Goal: Task Accomplishment & Management: Use online tool/utility

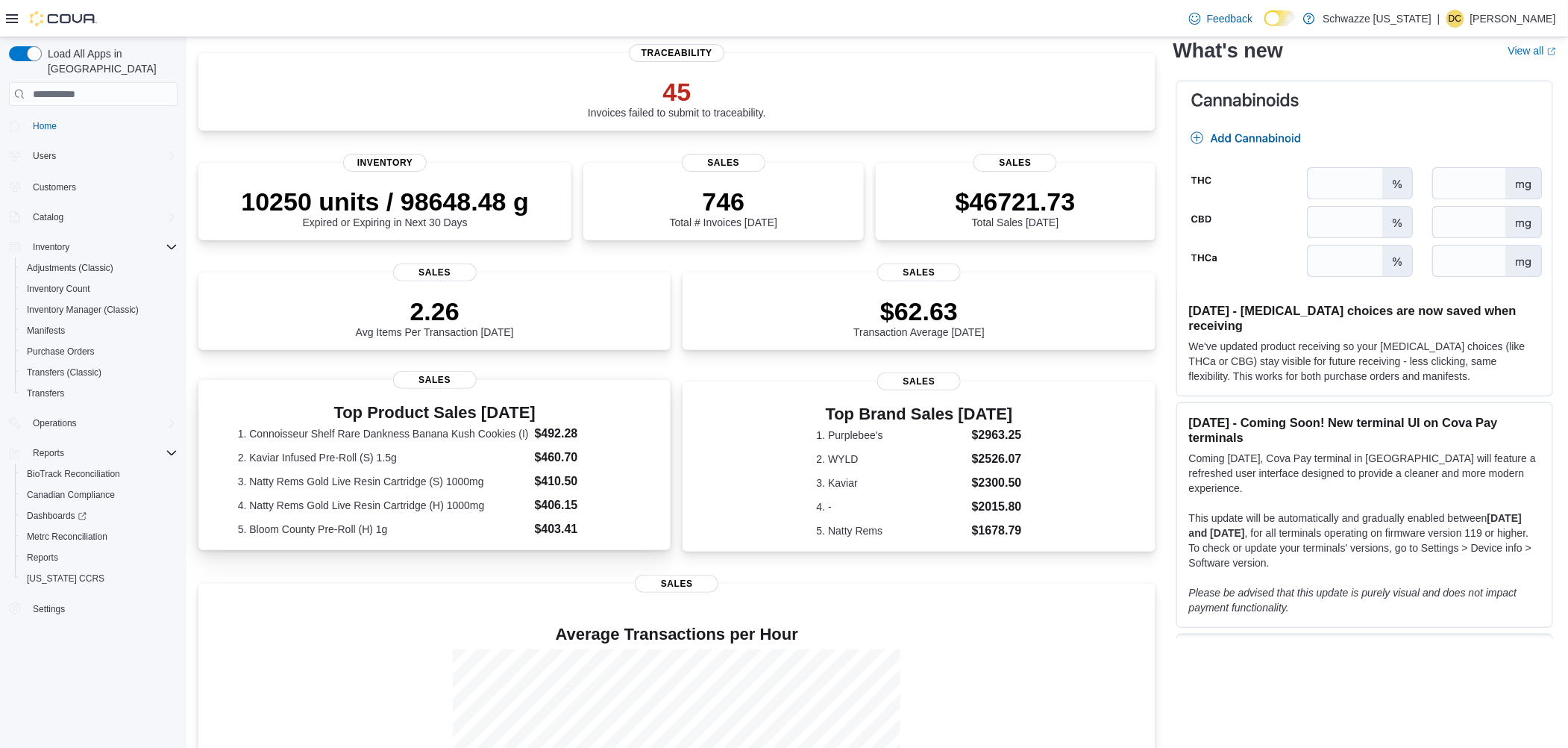
scroll to position [269, 0]
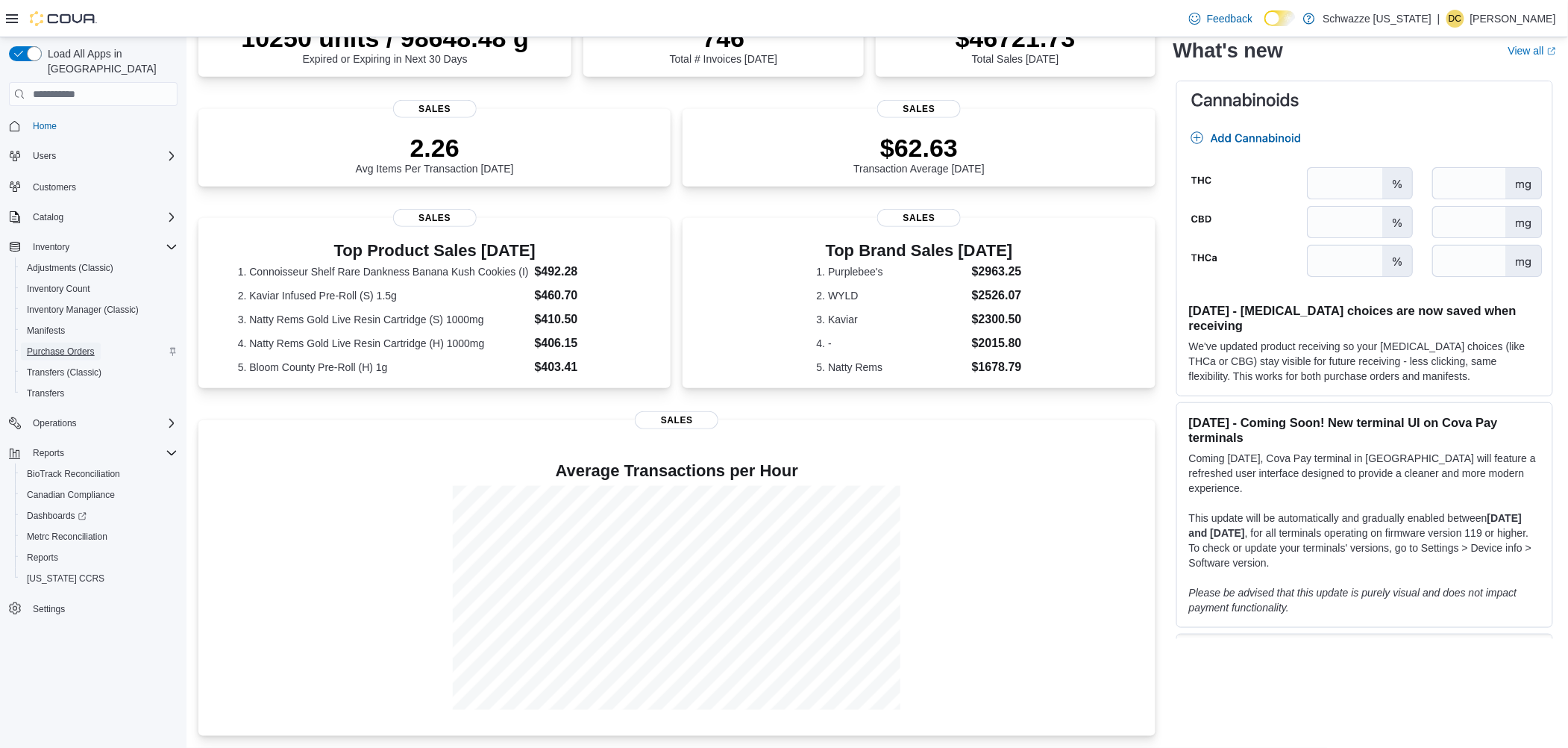
click at [59, 346] on span "Purchase Orders" at bounding box center [60, 351] width 68 height 12
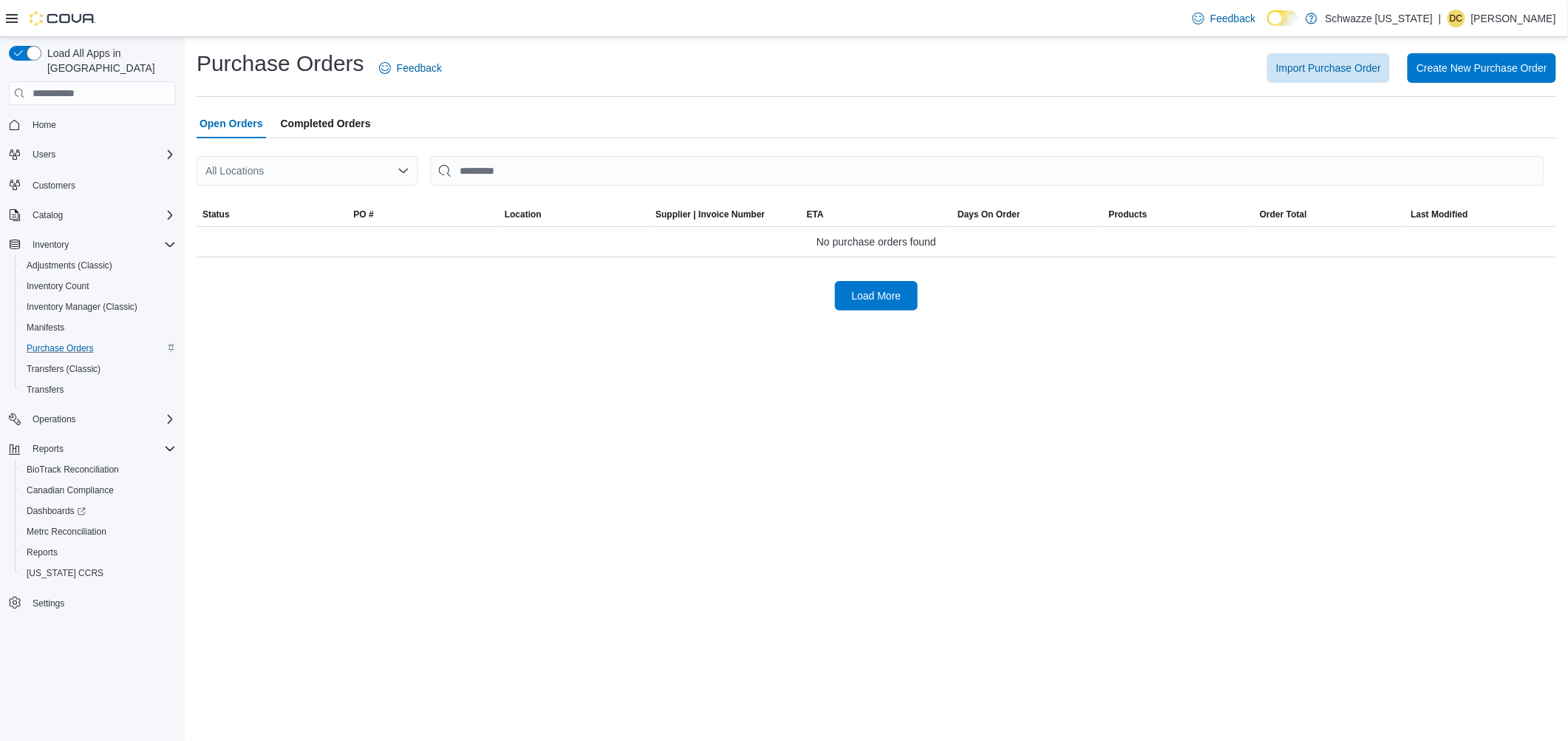
click at [275, 176] on div "All Locations" at bounding box center [307, 170] width 222 height 30
type input "****"
click at [279, 195] on span "SB - [GEOGRAPHIC_DATA]" at bounding box center [326, 196] width 130 height 14
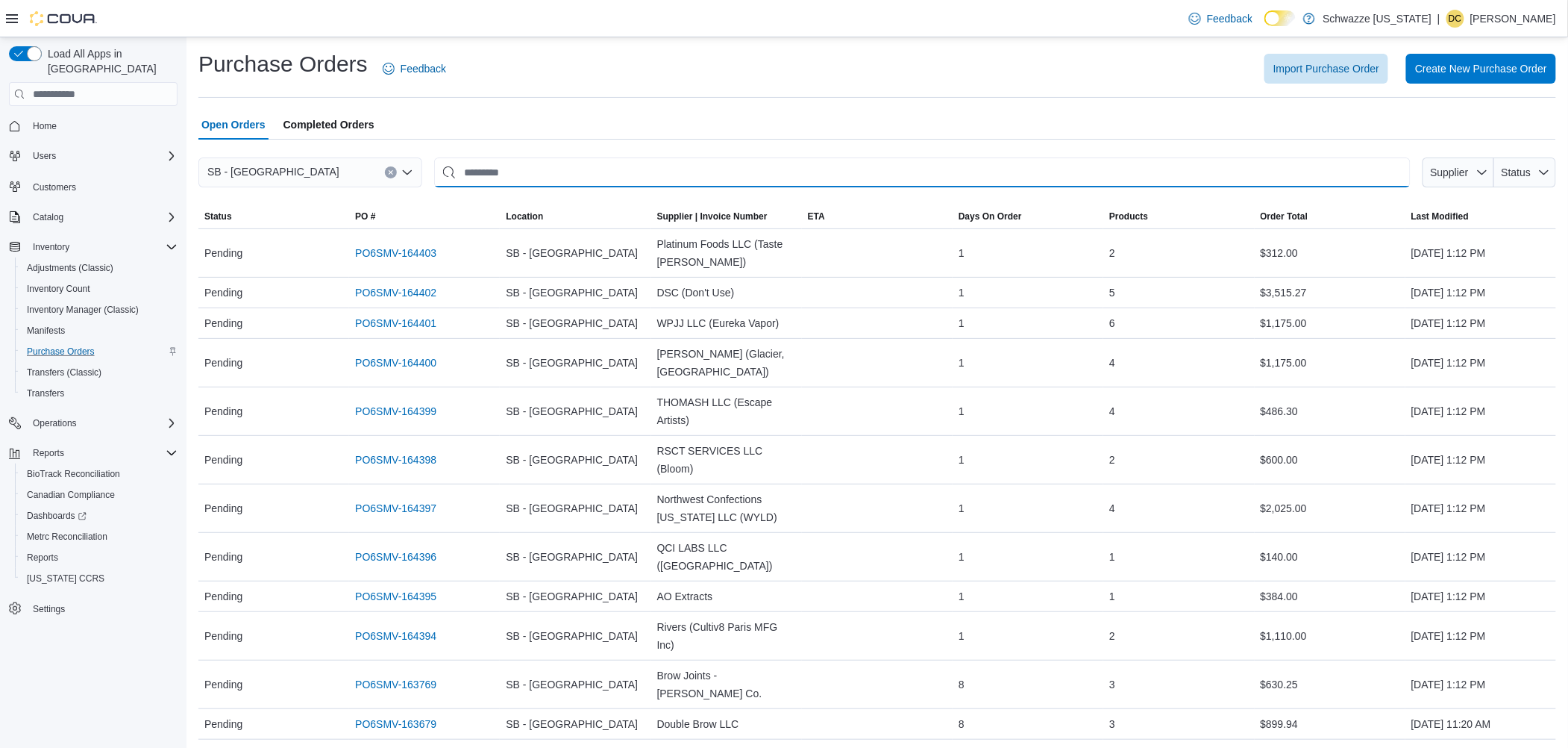
click at [519, 176] on input "This is a search bar. After typing your query, hit enter to filter the results …" at bounding box center [923, 172] width 976 height 30
click at [391, 505] on link "PO6SMV-164397" at bounding box center [395, 508] width 81 height 18
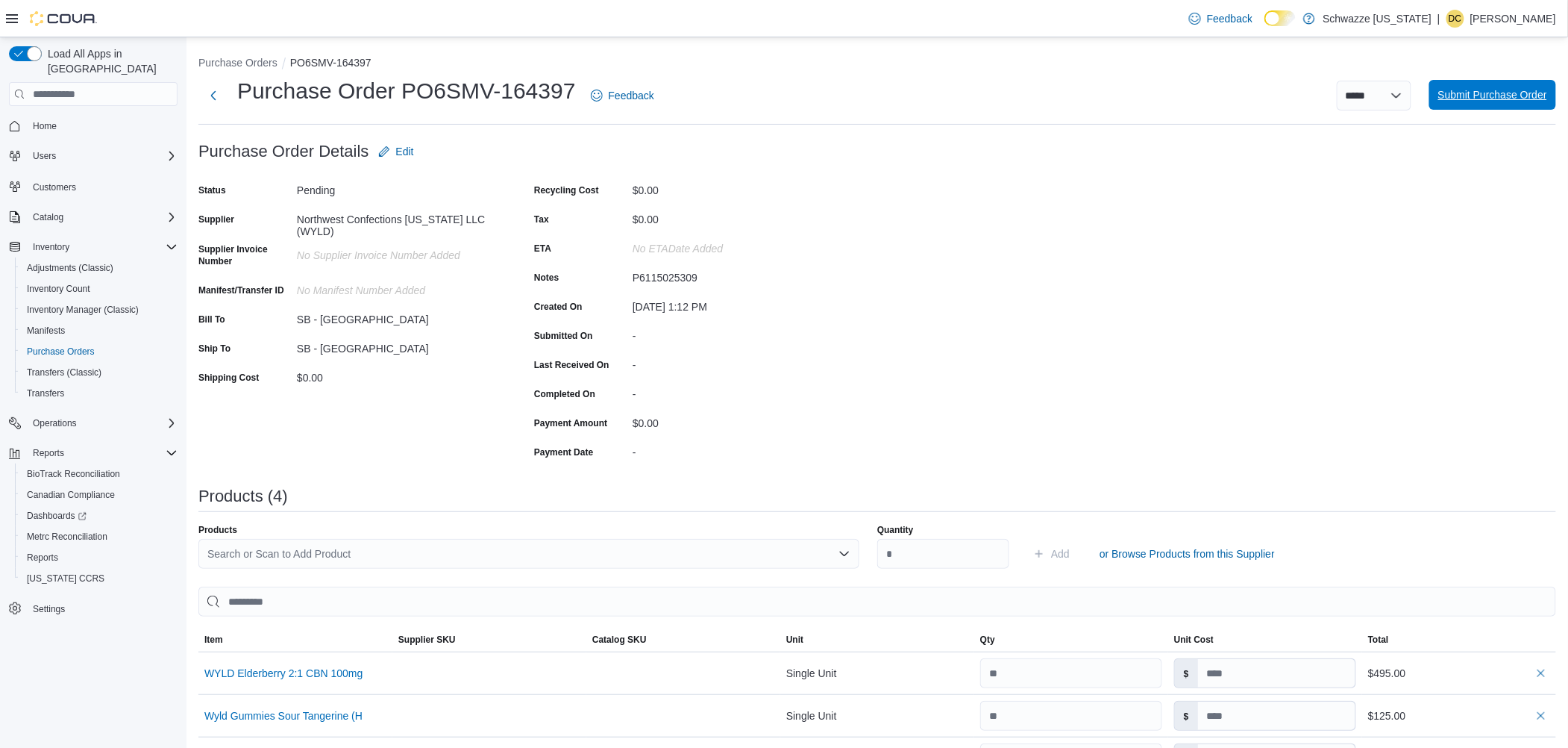
click at [1485, 100] on span "Submit Purchase Order" at bounding box center [1492, 94] width 109 height 15
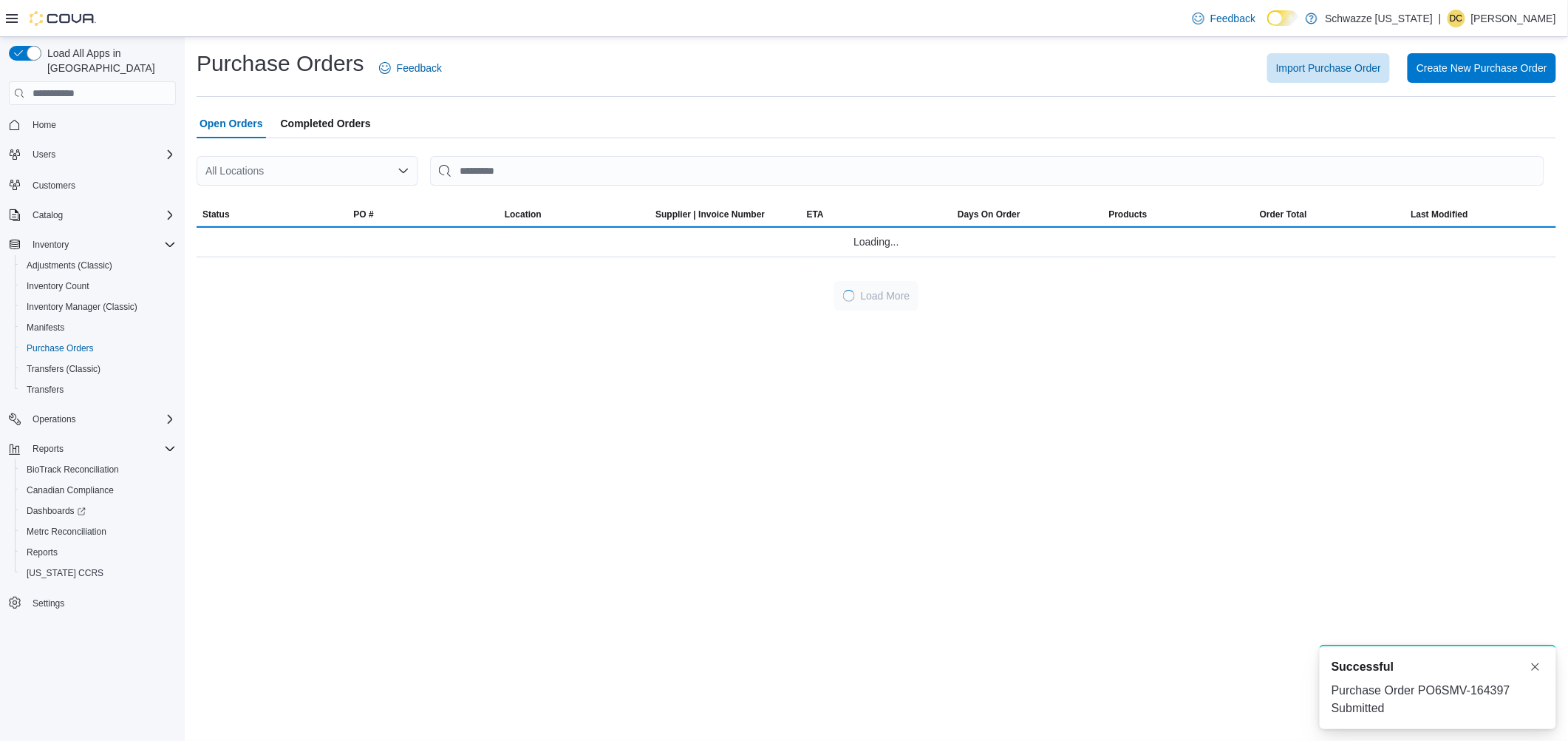
click at [261, 168] on div "All Locations" at bounding box center [307, 170] width 222 height 30
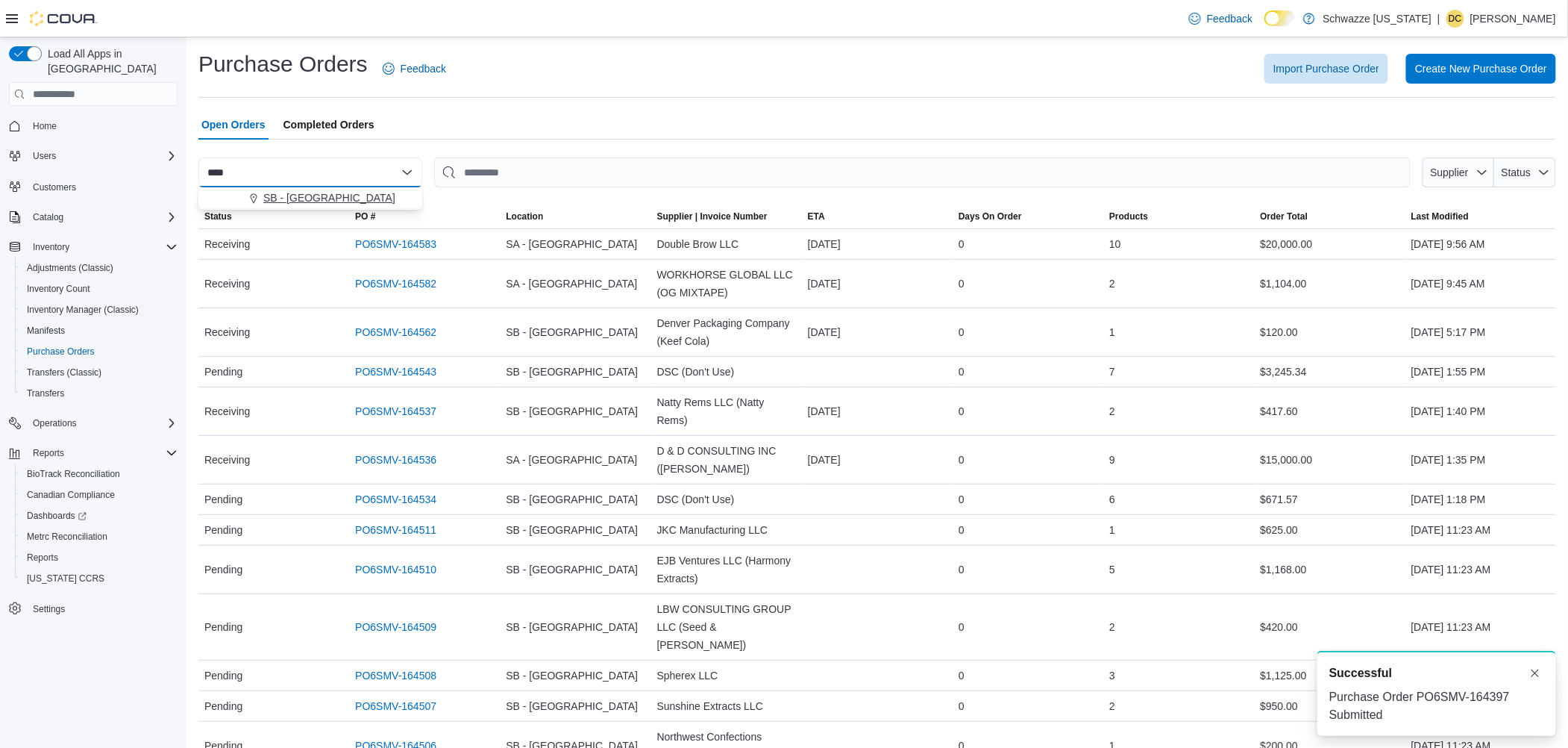
type input "****"
click at [286, 201] on span "SB - [GEOGRAPHIC_DATA]" at bounding box center [329, 198] width 132 height 15
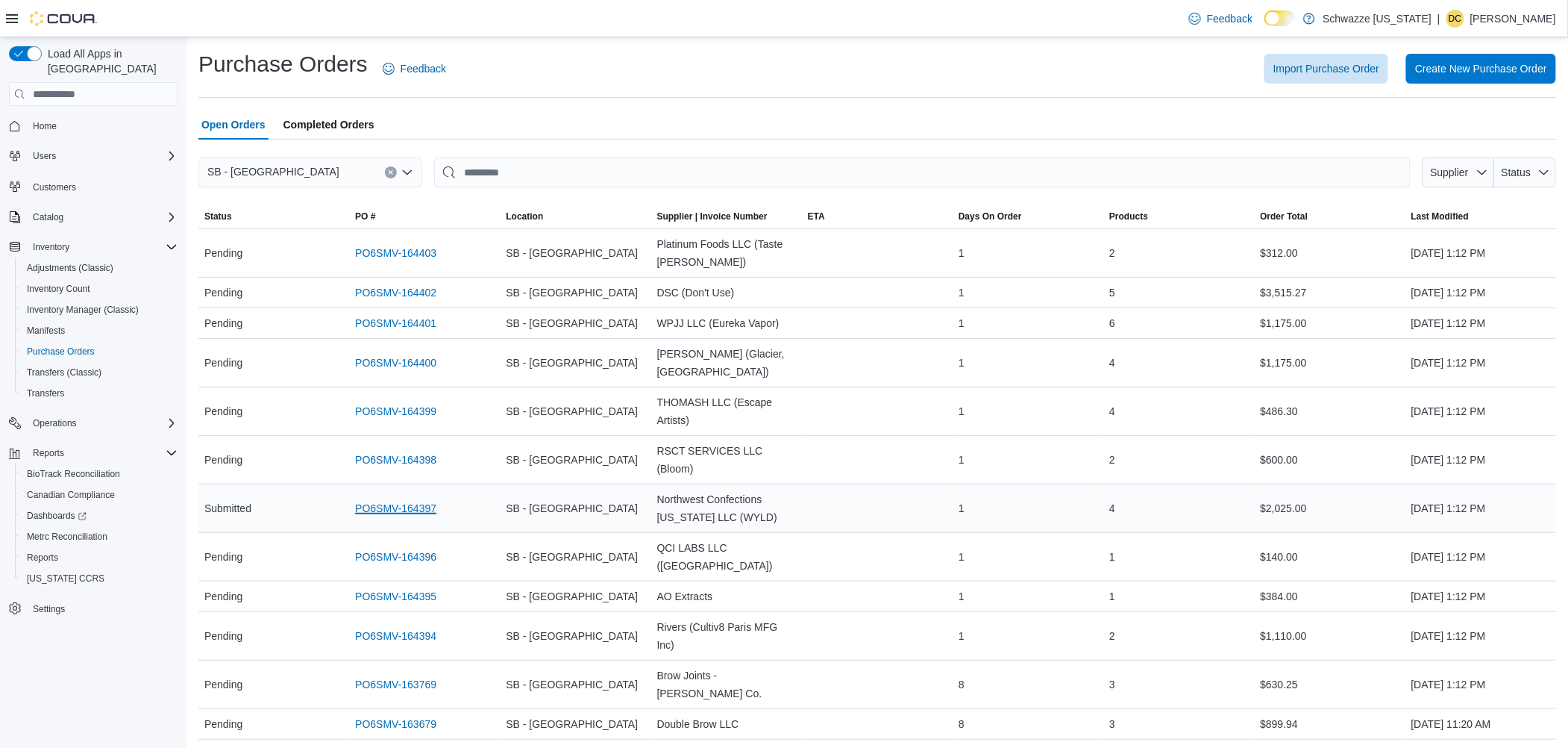
click at [412, 509] on link "PO6SMV-164397" at bounding box center [395, 508] width 81 height 18
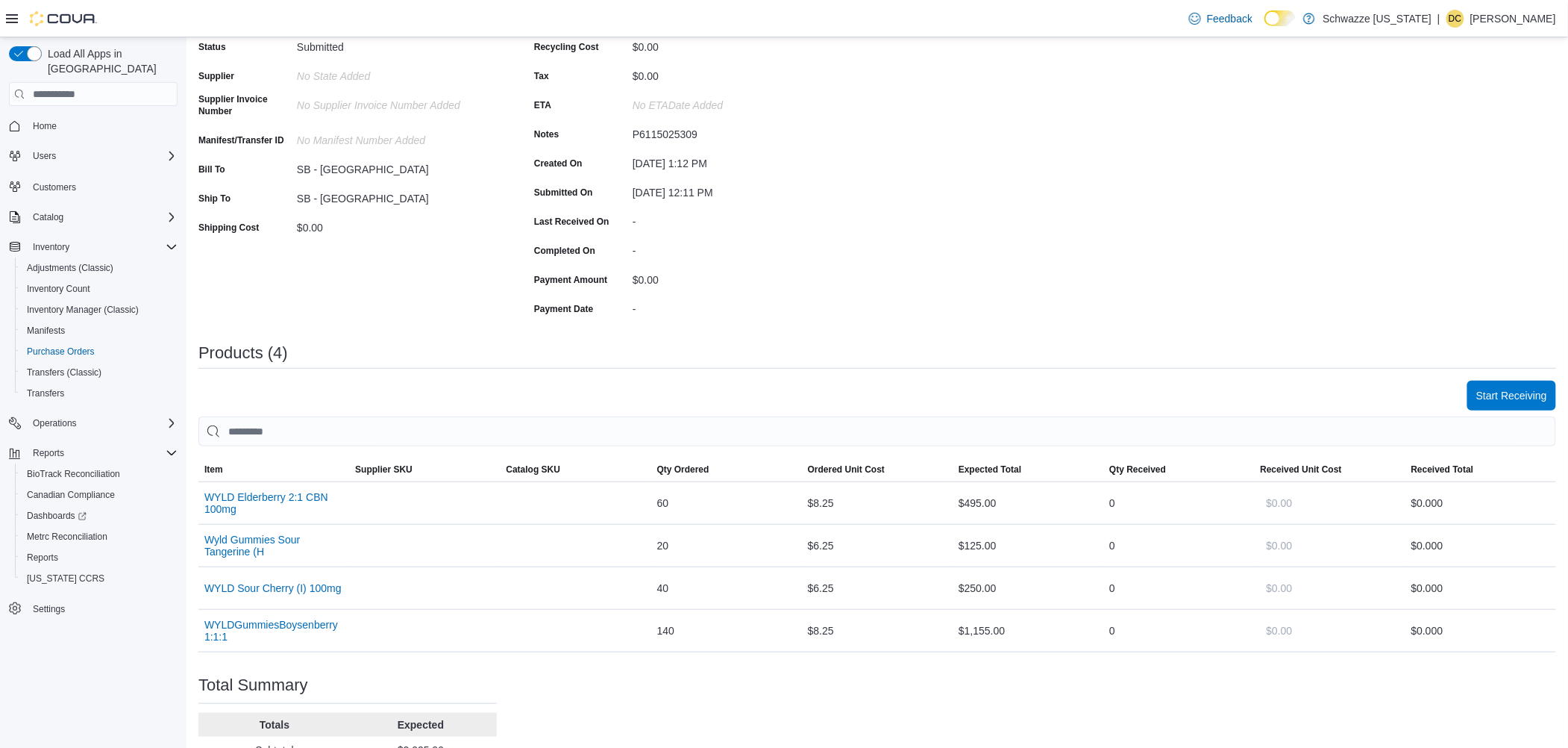
scroll to position [262, 0]
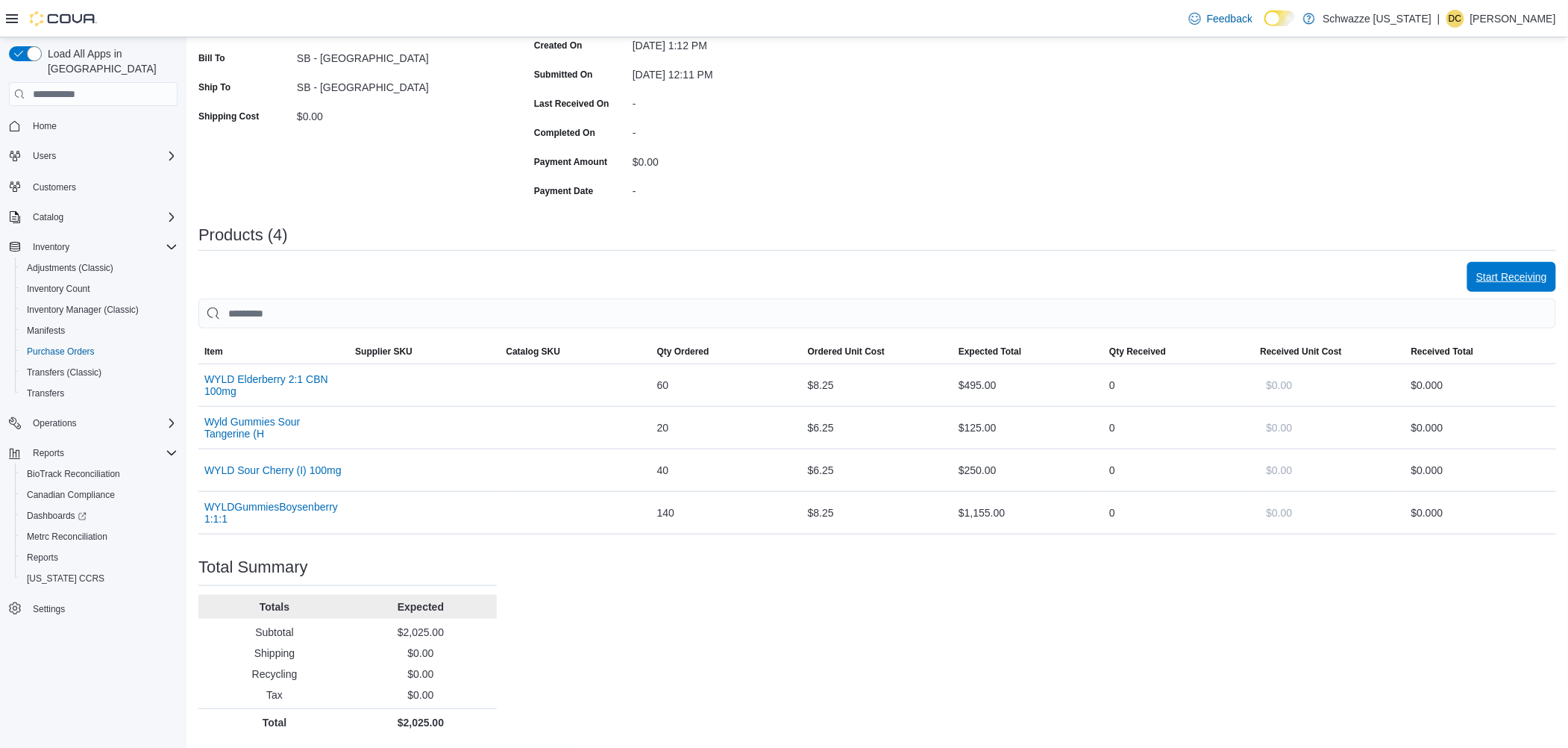
click at [1520, 272] on span "Start Receiving" at bounding box center [1512, 277] width 71 height 15
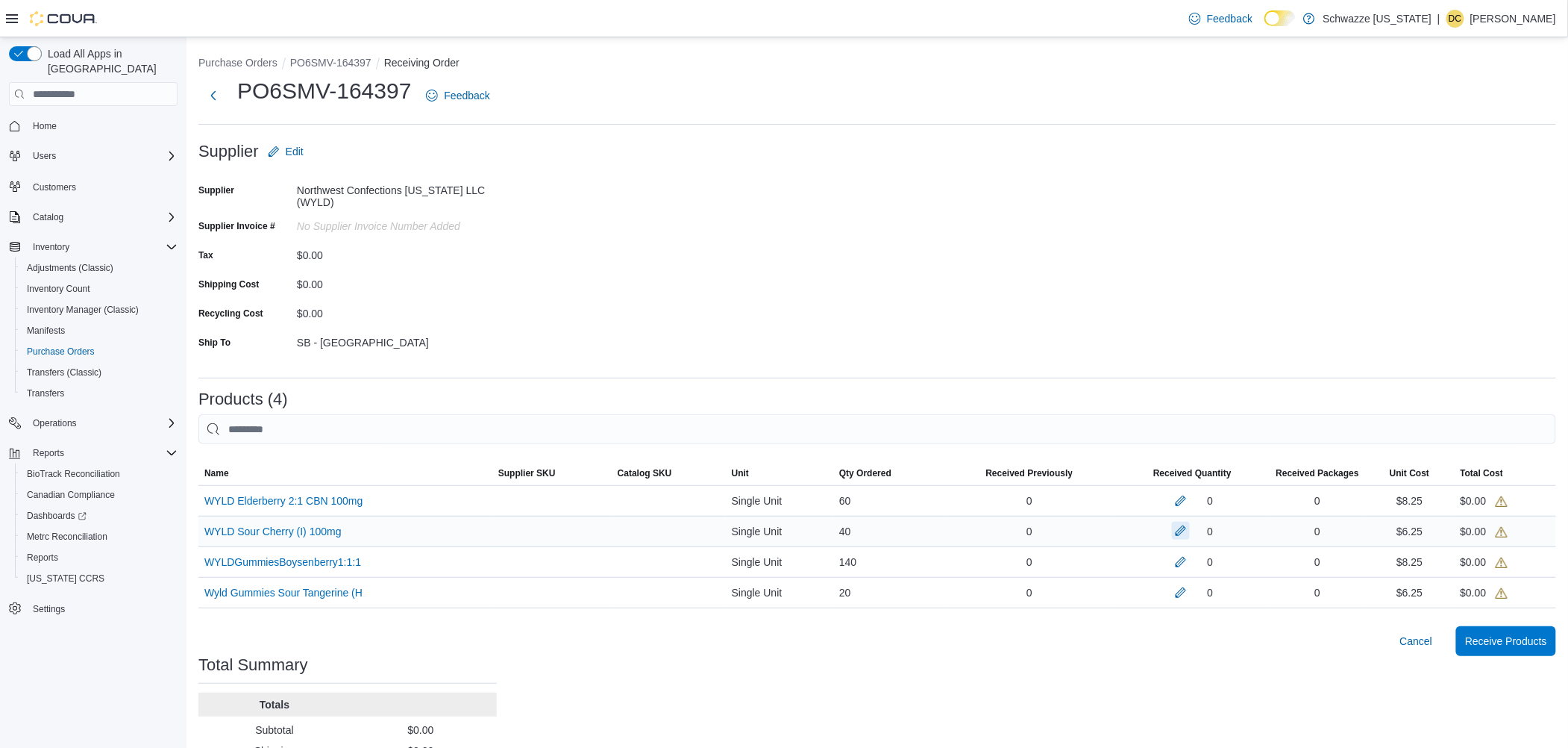
click at [1189, 536] on button "button" at bounding box center [1181, 530] width 18 height 18
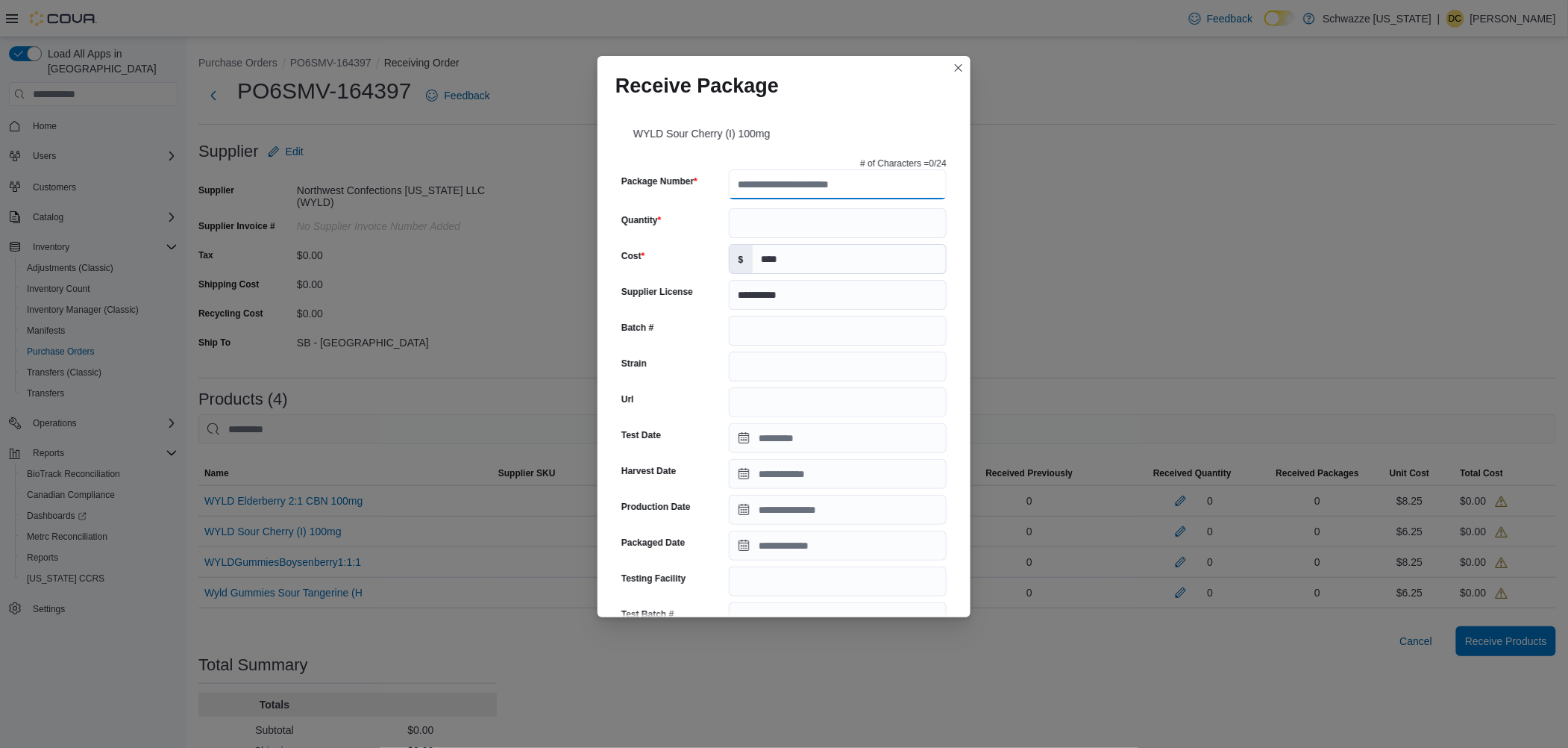
click at [807, 186] on input "Package Number" at bounding box center [837, 184] width 218 height 30
type input "**********"
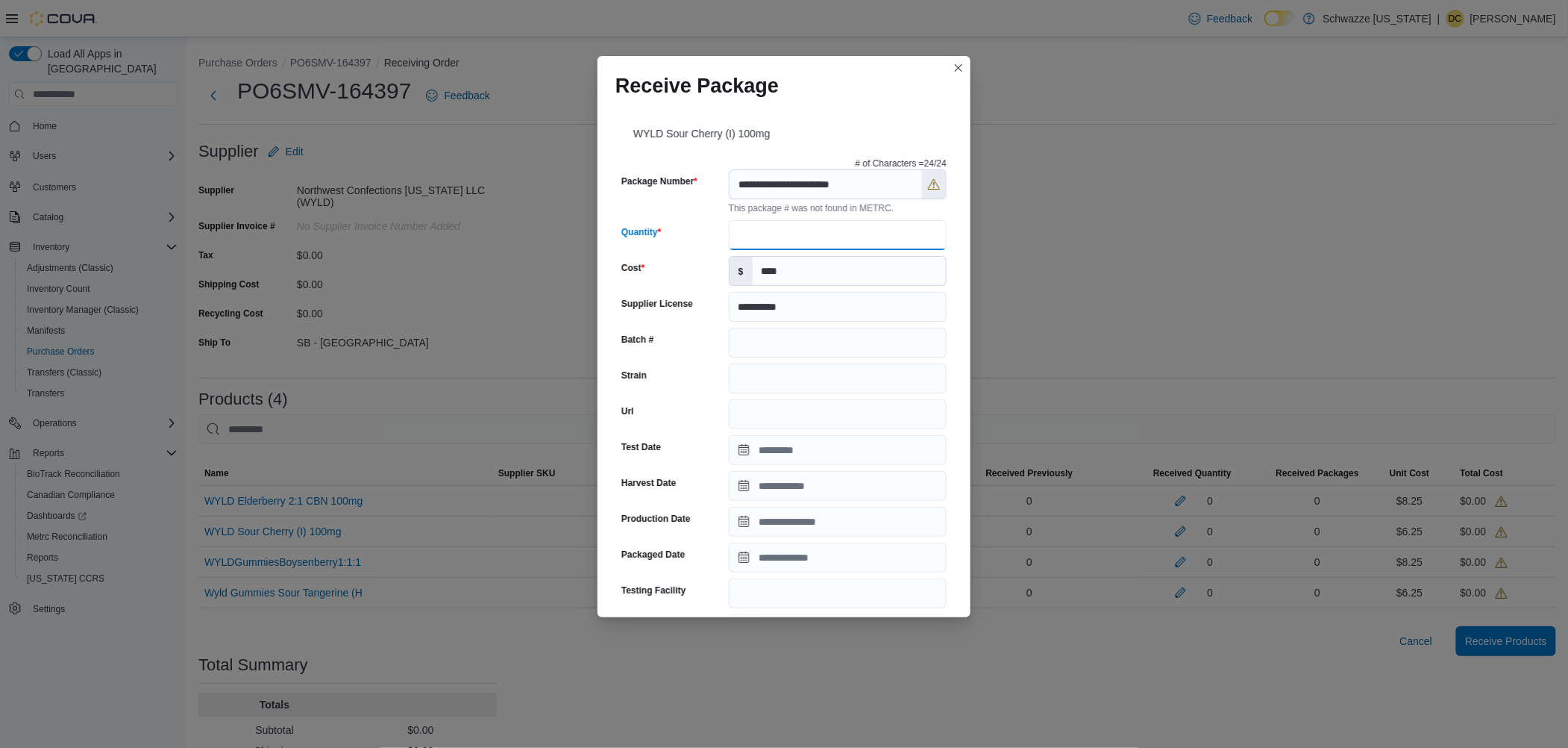
click at [759, 218] on div "**********" at bounding box center [784, 532] width 337 height 761
type input "**"
drag, startPoint x: 704, startPoint y: 225, endPoint x: 689, endPoint y: 222, distance: 15.3
click at [701, 225] on div "Quantity" at bounding box center [672, 235] width 101 height 30
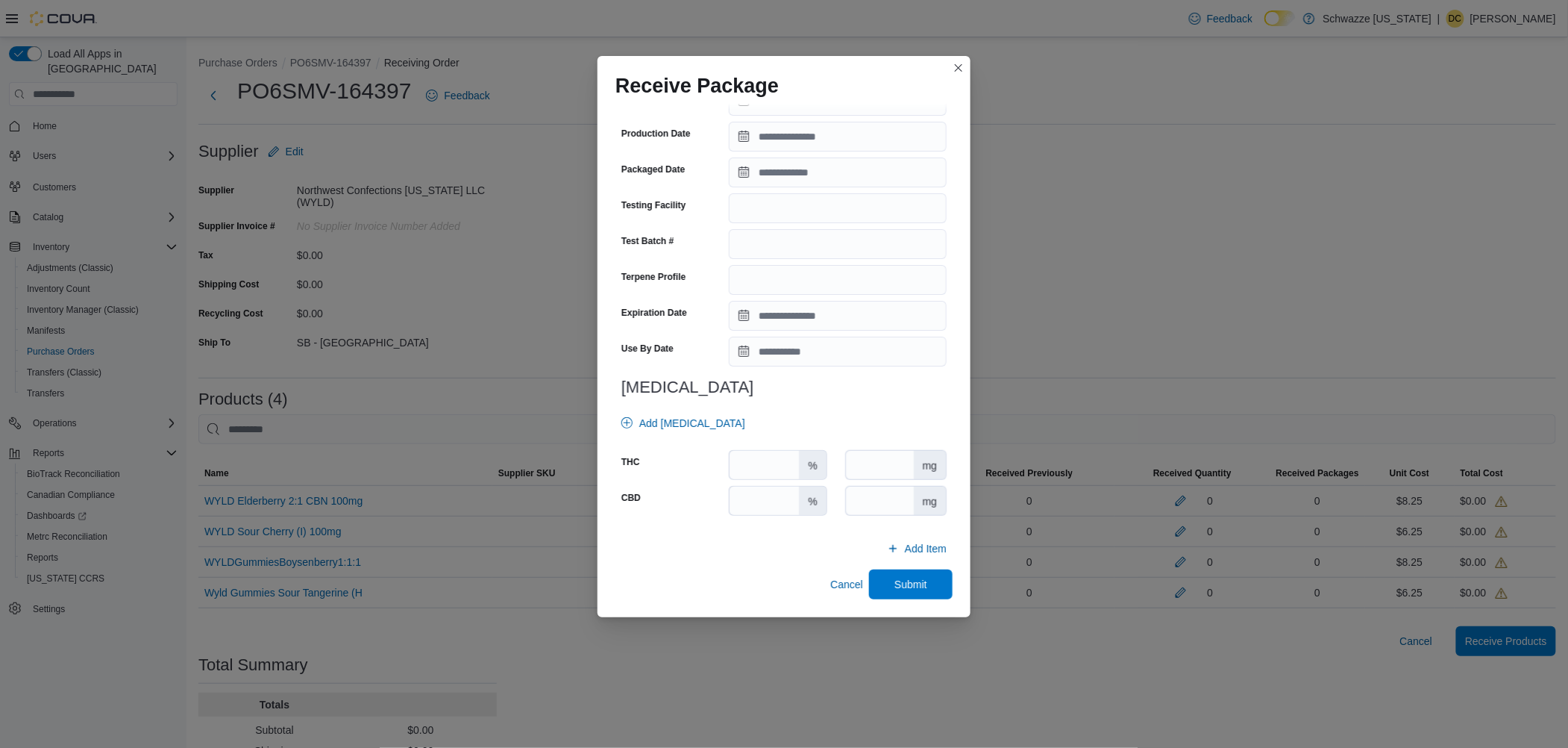
scroll to position [285, 0]
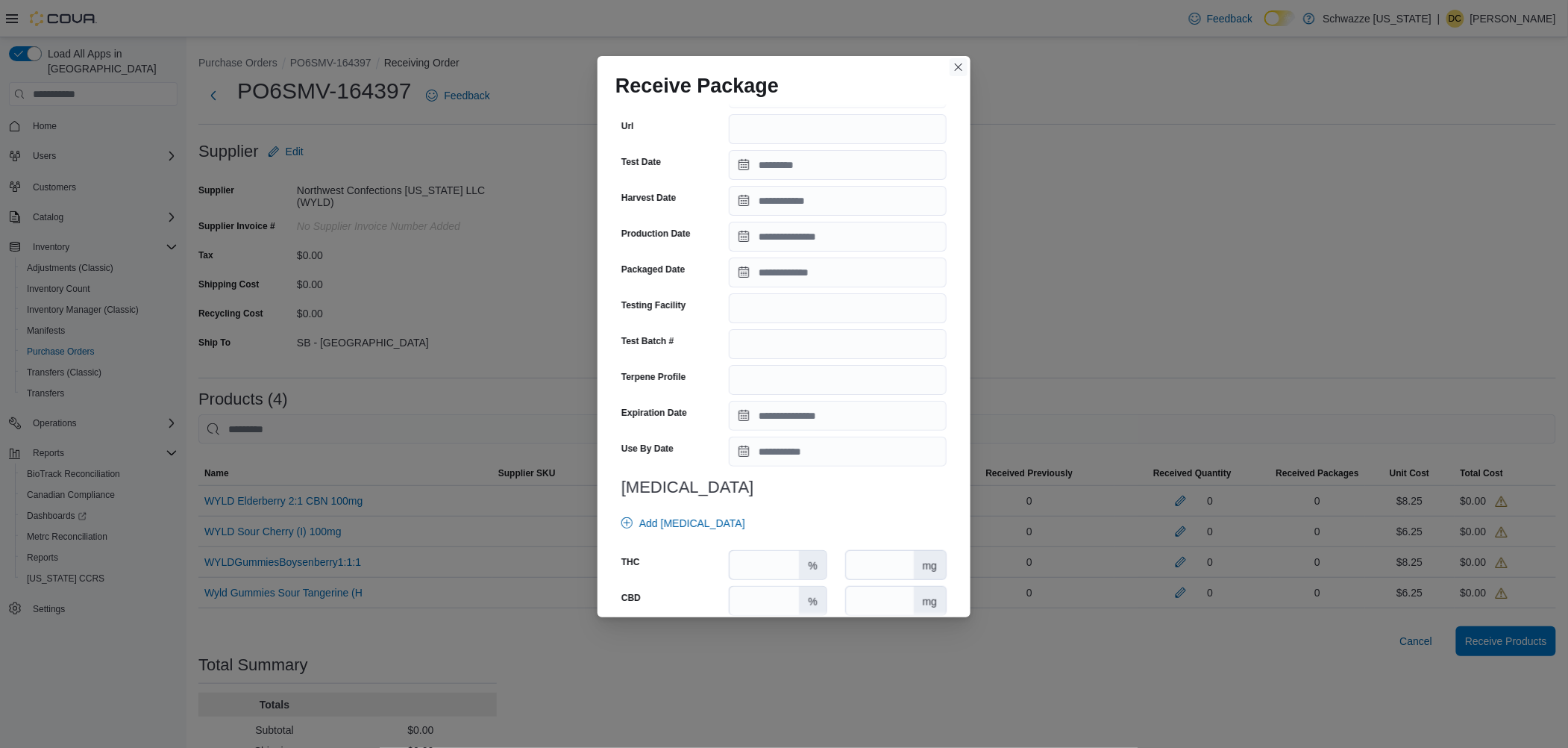
click at [961, 70] on button "Closes this modal window" at bounding box center [959, 68] width 18 height 18
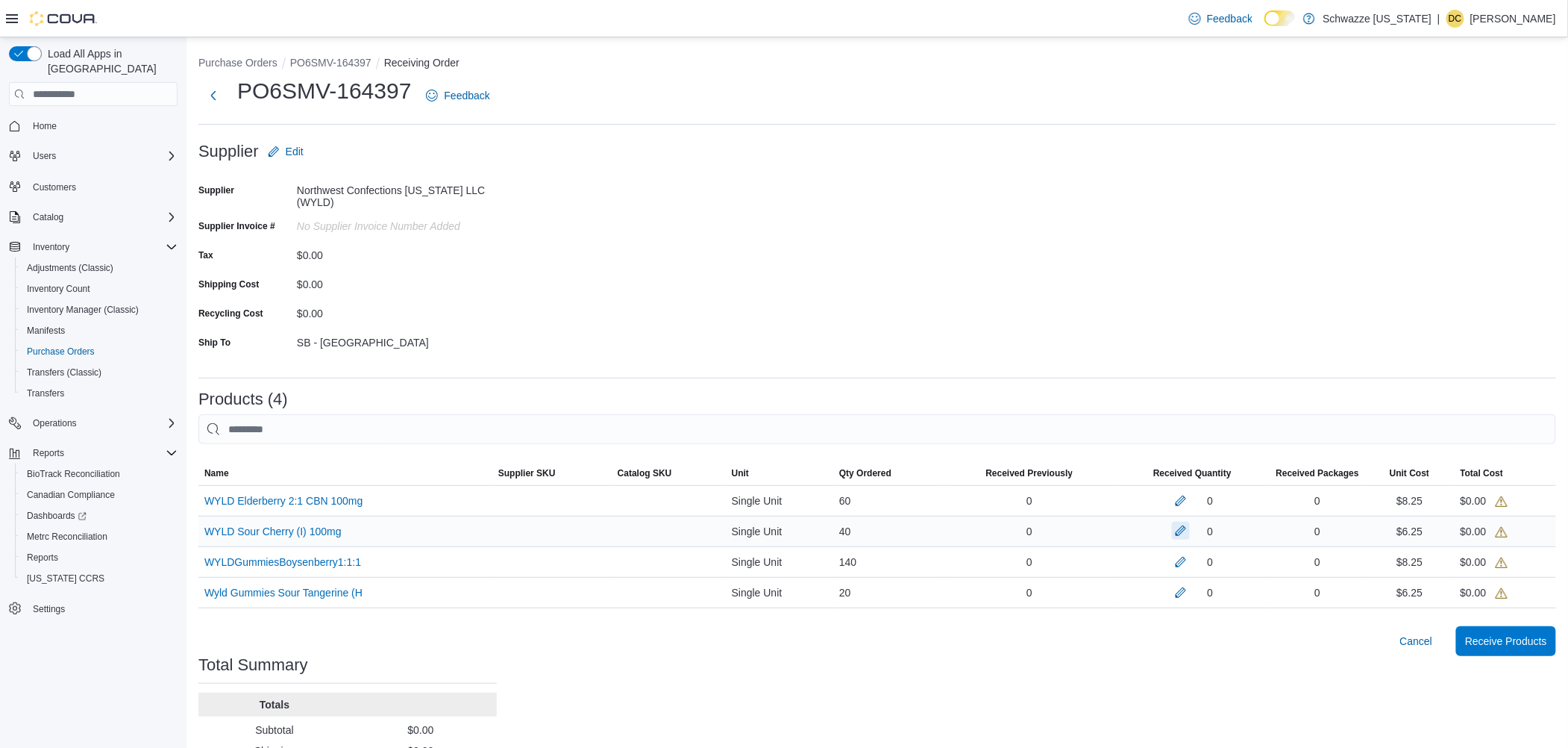
click at [1186, 533] on button "button" at bounding box center [1181, 530] width 18 height 18
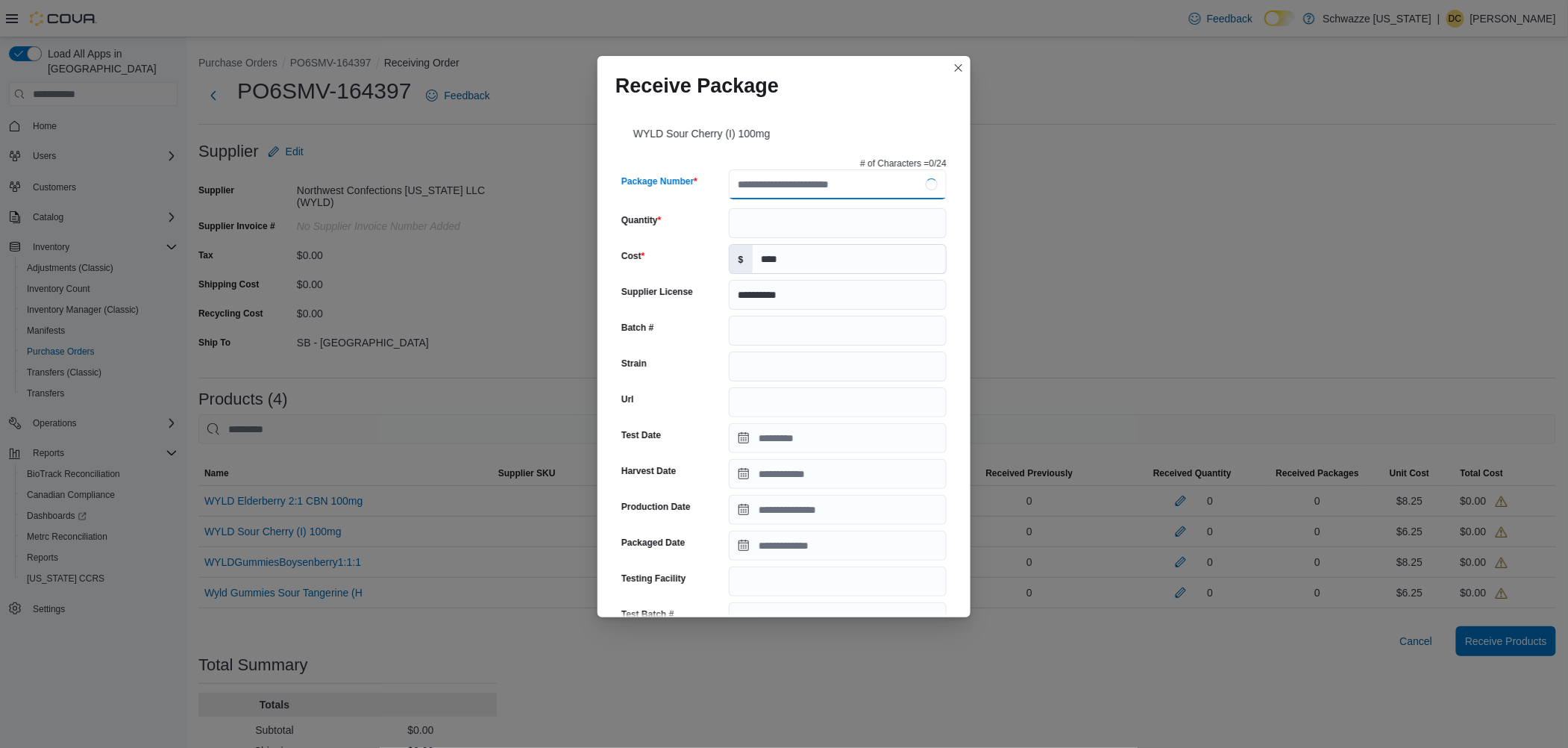
click at [785, 180] on input "Package Number" at bounding box center [837, 184] width 218 height 30
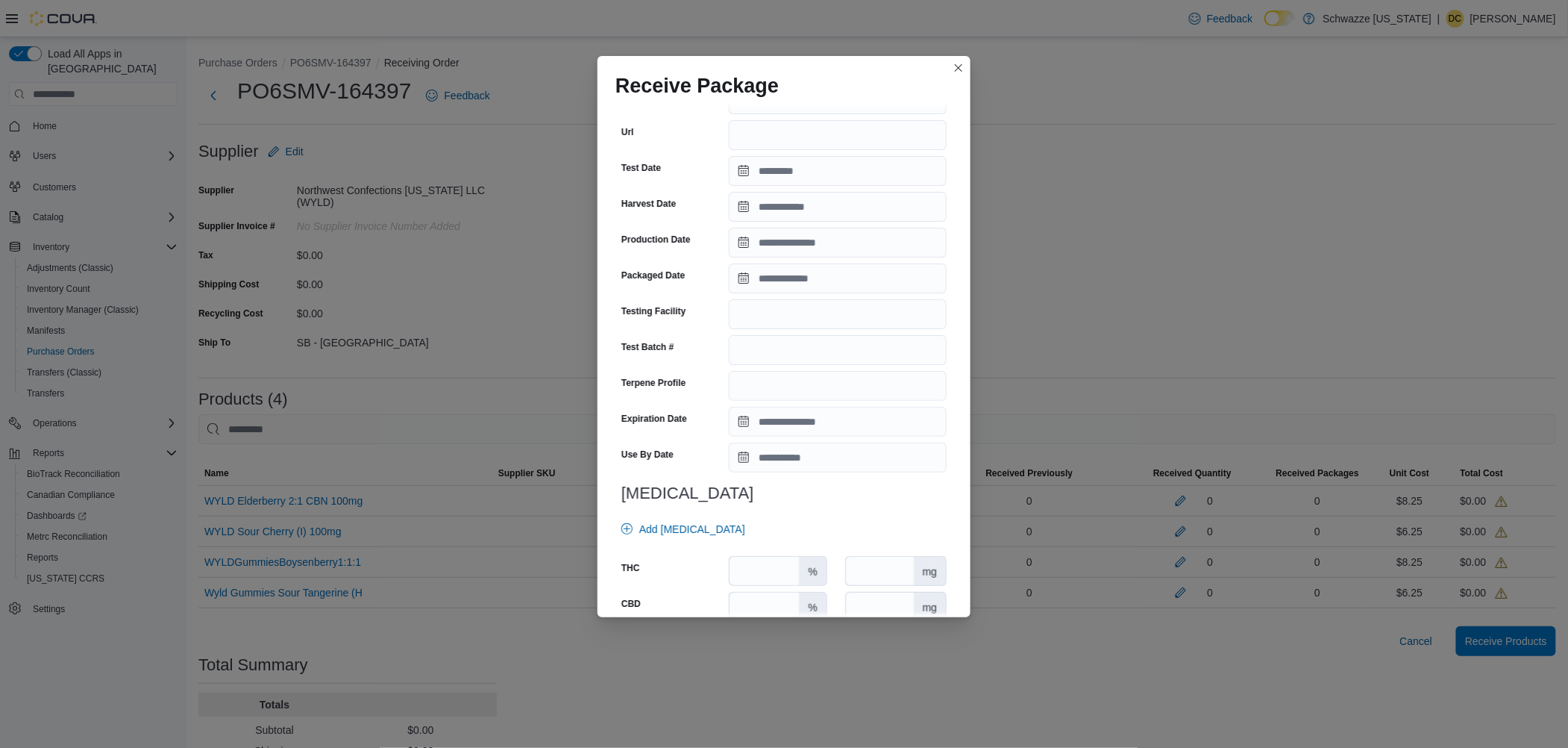
scroll to position [298, 0]
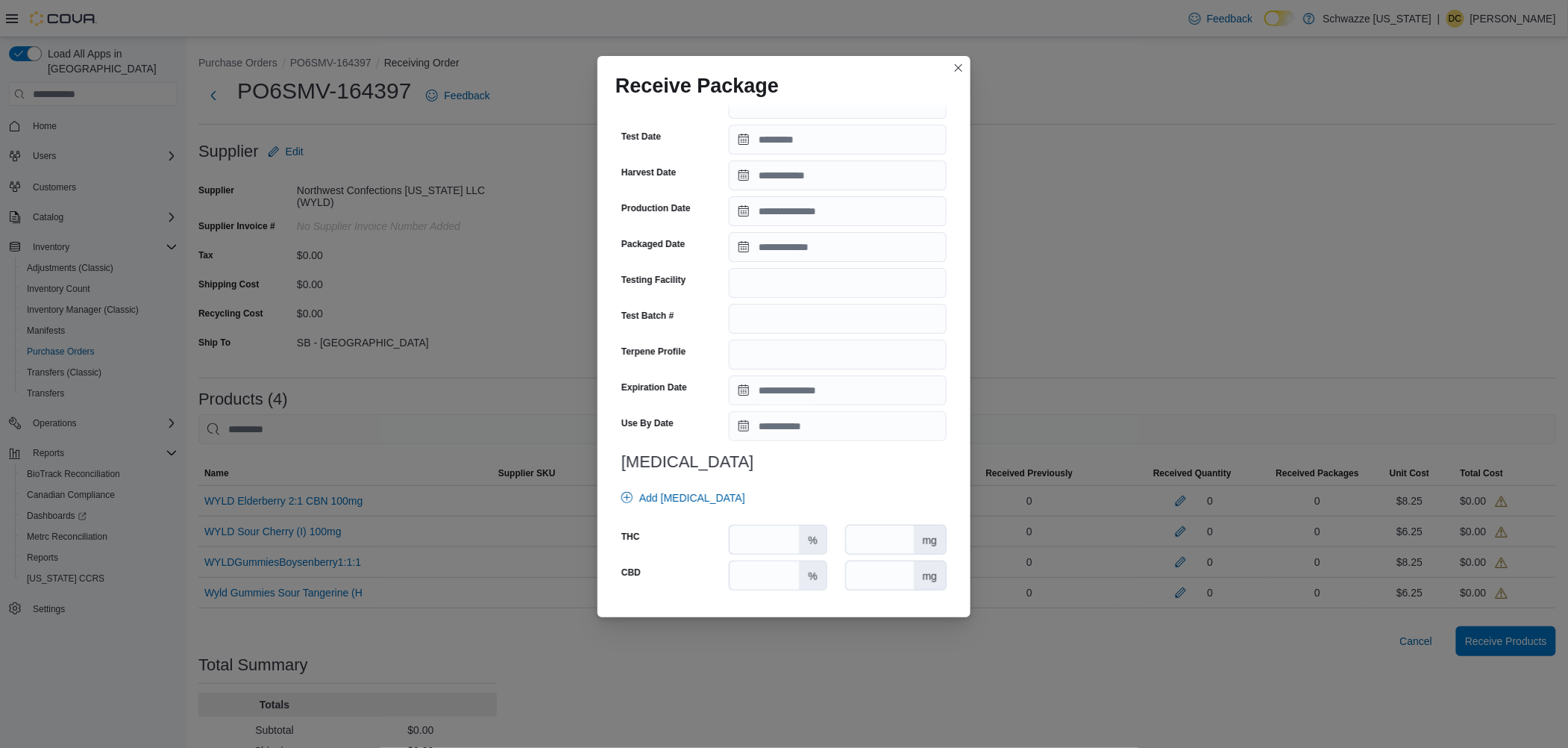
type input "**********"
click at [776, 395] on input "Expiration Date" at bounding box center [837, 390] width 218 height 30
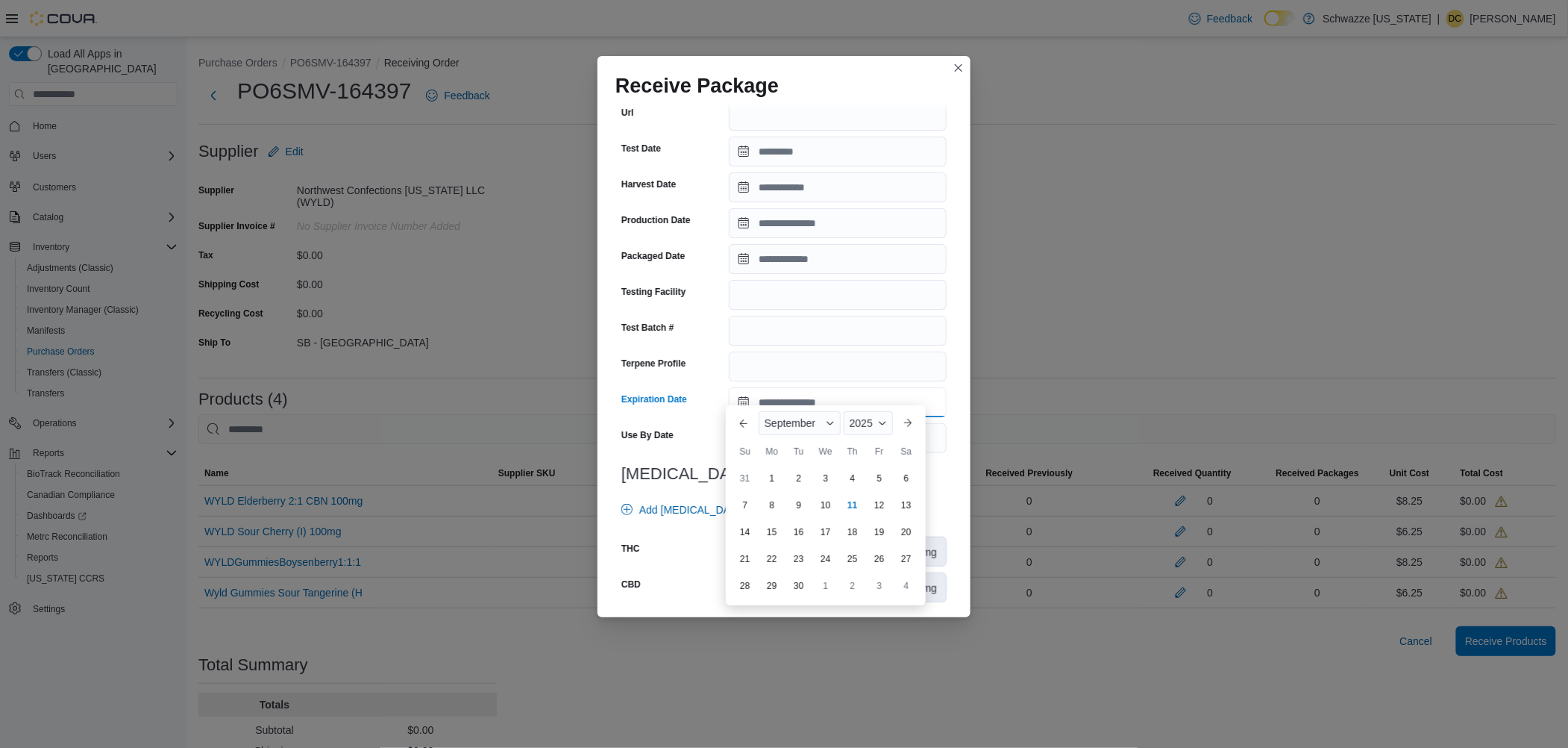
scroll to position [310, 0]
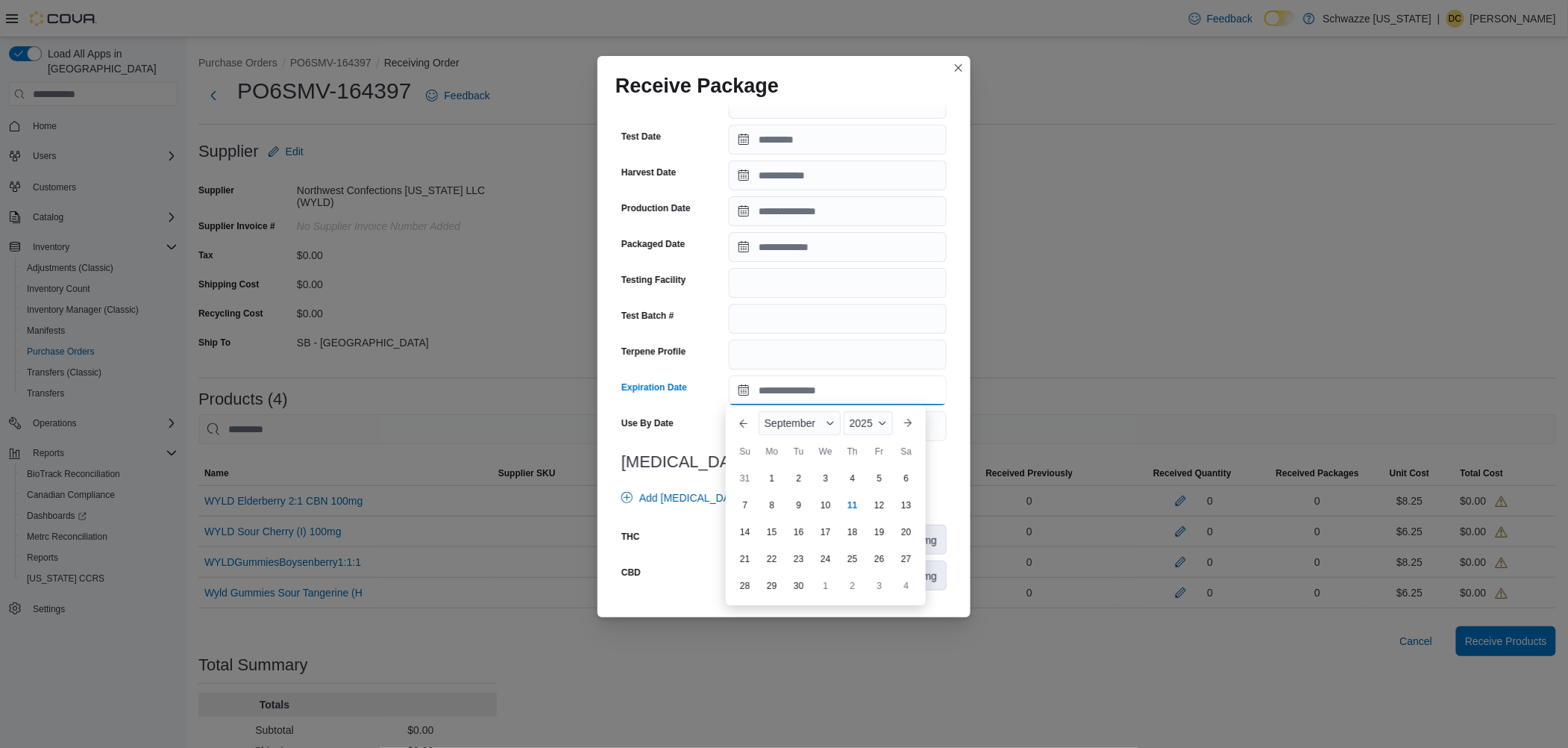
click at [741, 388] on input "Expiration Date" at bounding box center [837, 390] width 218 height 30
click at [738, 389] on input "Expiration Date" at bounding box center [837, 390] width 218 height 30
click at [882, 421] on span "Button. Open the year selector. 2025 is currently selected." at bounding box center [882, 423] width 9 height 9
click at [869, 440] on div "2026" at bounding box center [880, 441] width 69 height 18
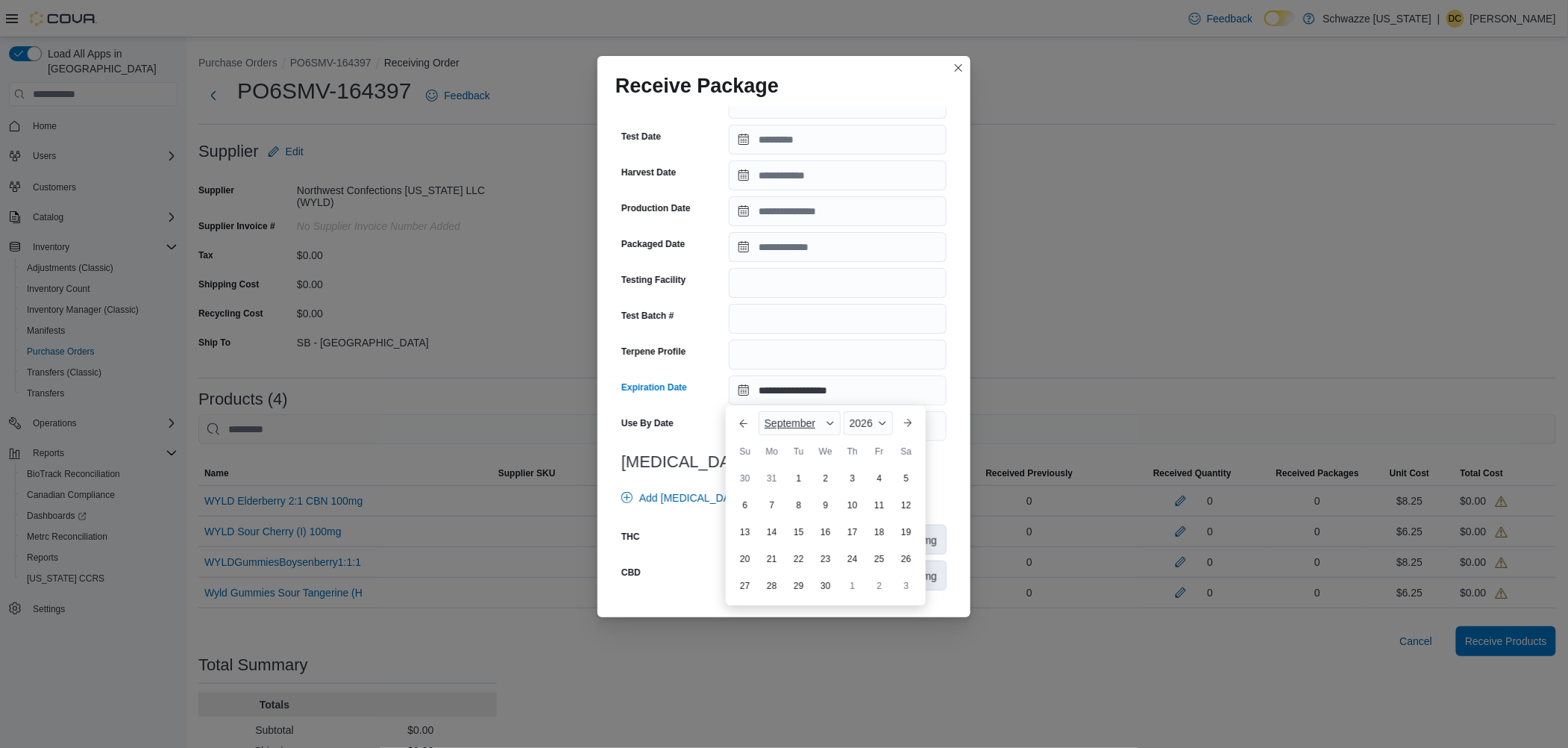
click at [776, 428] on span "September" at bounding box center [789, 422] width 50 height 12
click at [788, 553] on div "July" at bounding box center [811, 551] width 99 height 18
click at [828, 534] on div "15" at bounding box center [826, 532] width 27 height 27
type input "**********"
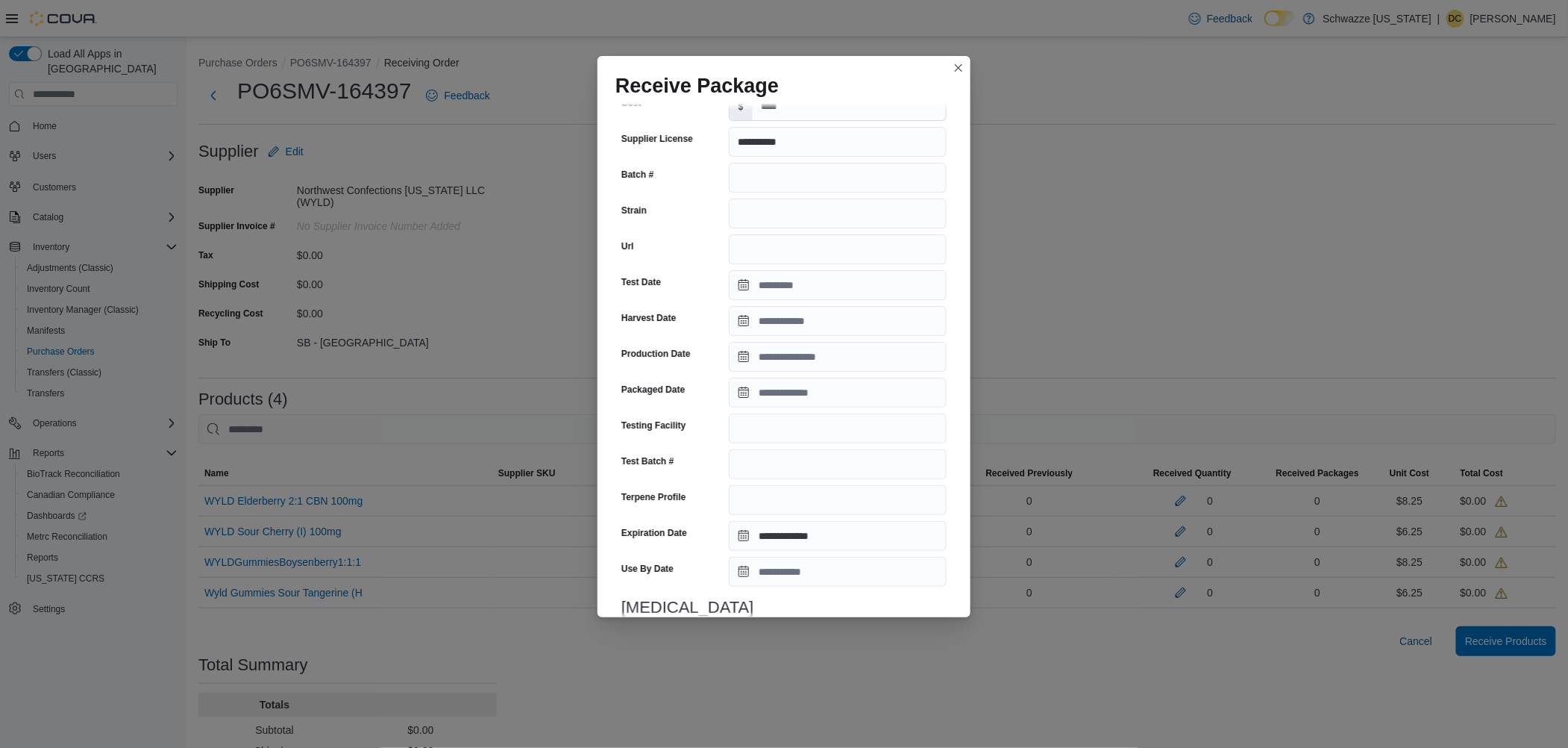
scroll to position [0, 0]
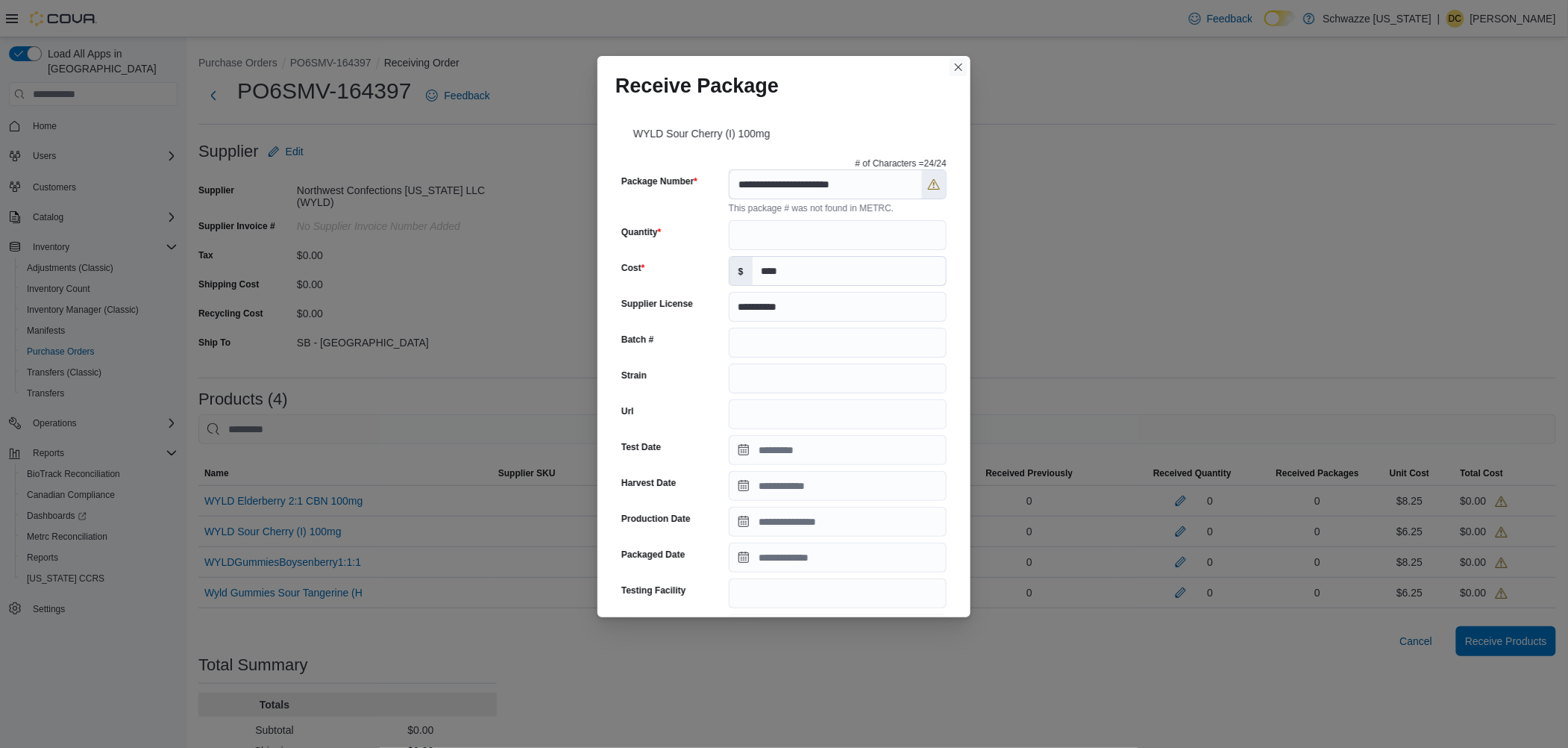
click at [954, 70] on button "Closes this modal window" at bounding box center [959, 68] width 18 height 18
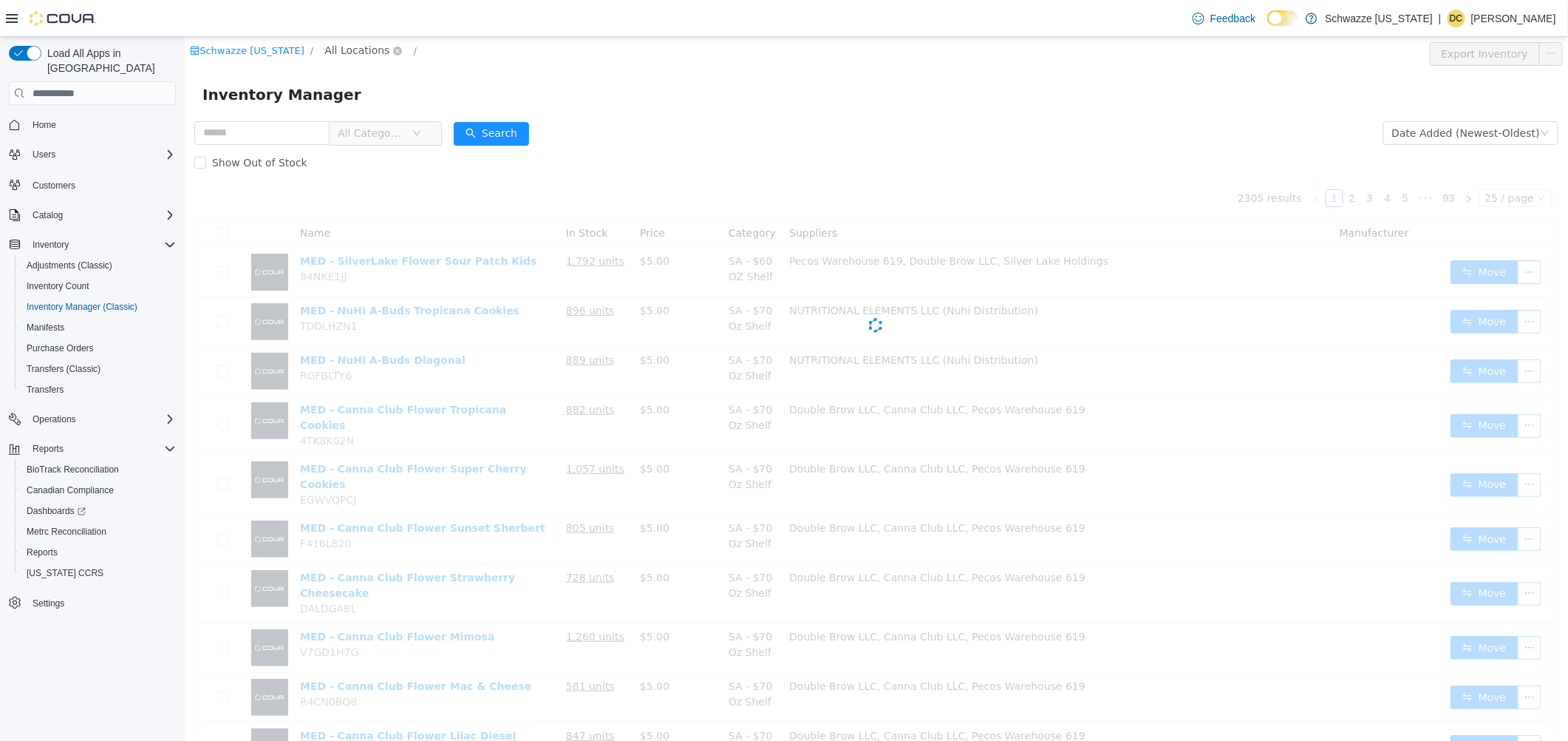
click at [336, 43] on span "All Locations" at bounding box center [356, 51] width 65 height 16
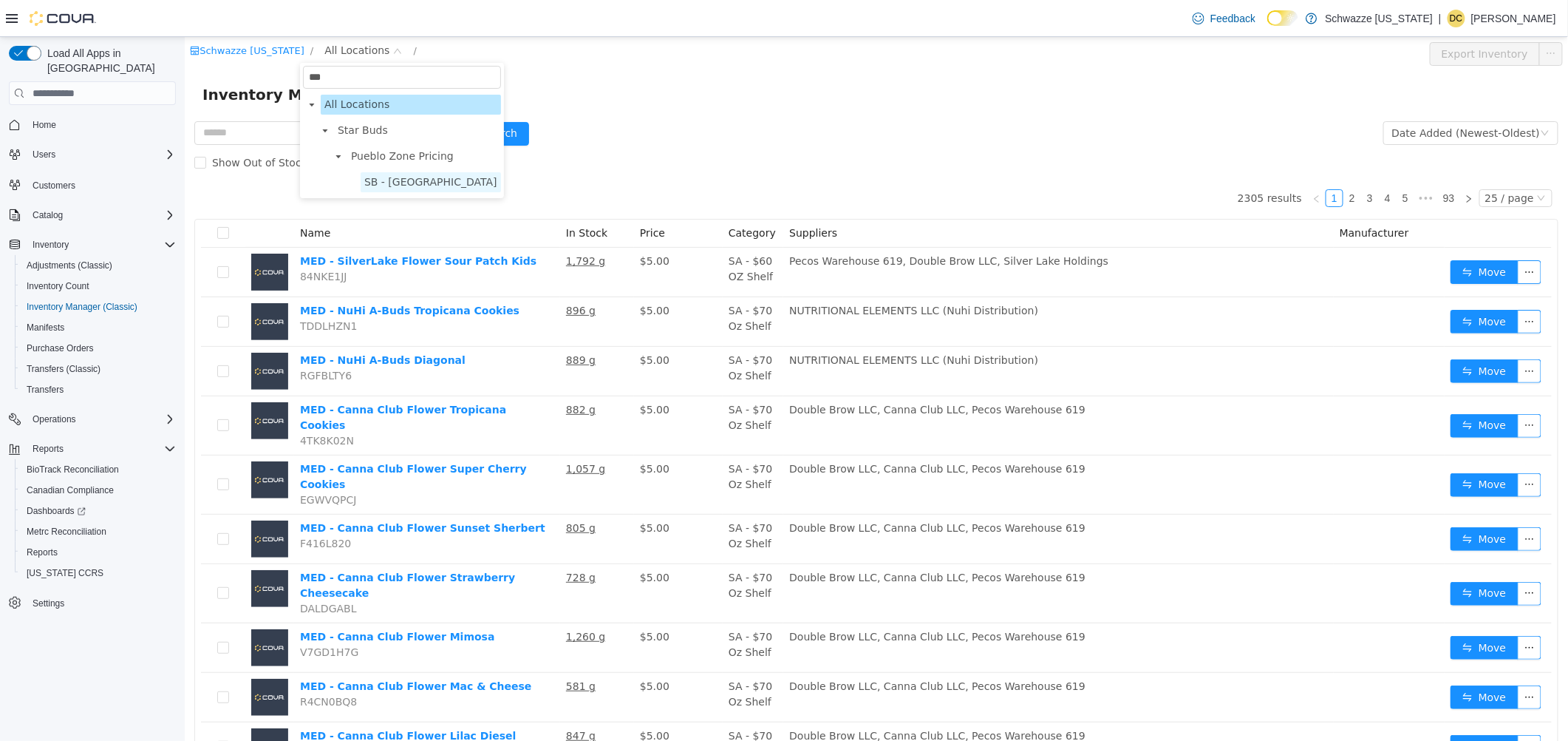
type input "***"
click at [393, 177] on span "SB - [GEOGRAPHIC_DATA]" at bounding box center [429, 181] width 133 height 12
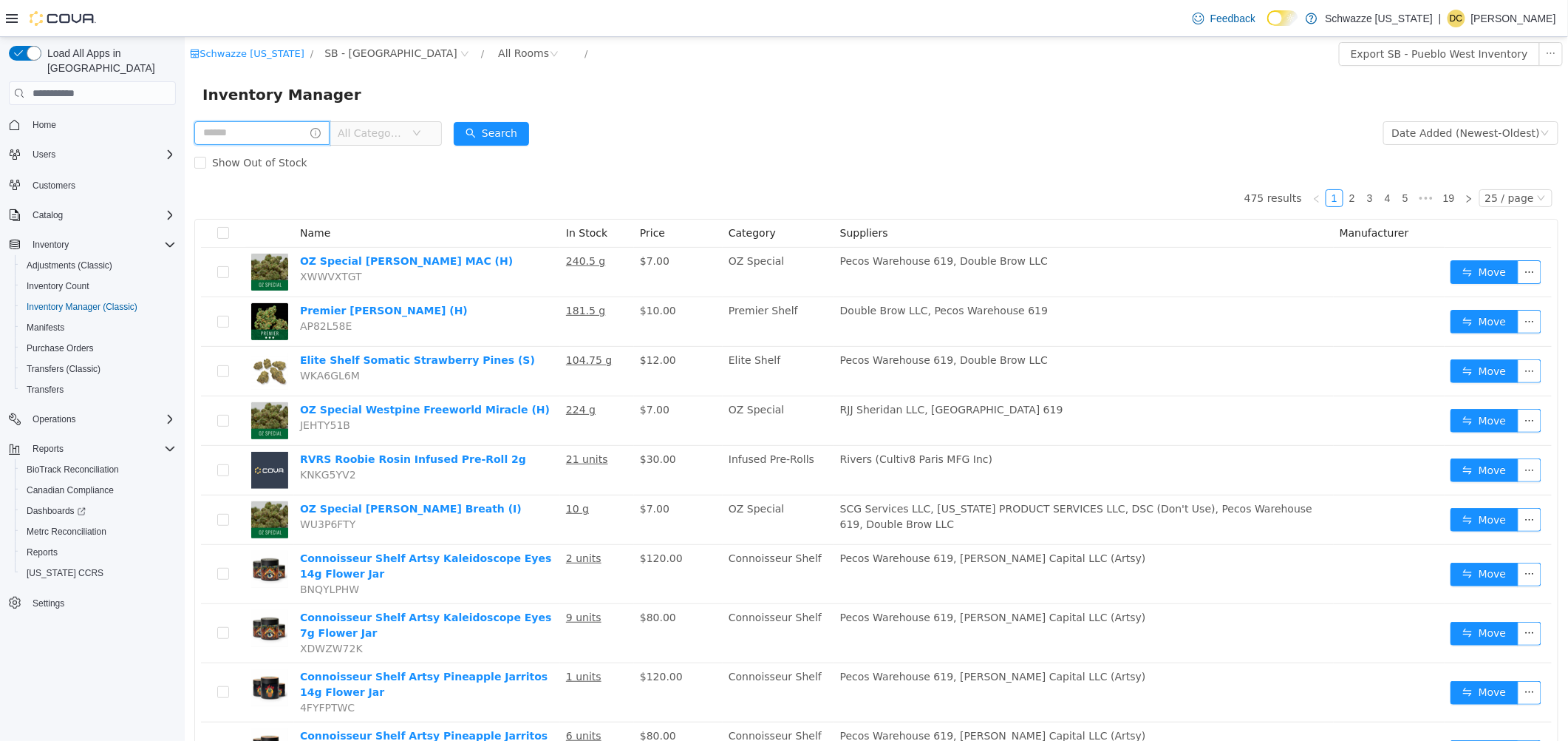
click at [280, 139] on input "text" at bounding box center [261, 133] width 135 height 24
type input "**********"
click at [530, 125] on button "Search" at bounding box center [521, 134] width 75 height 24
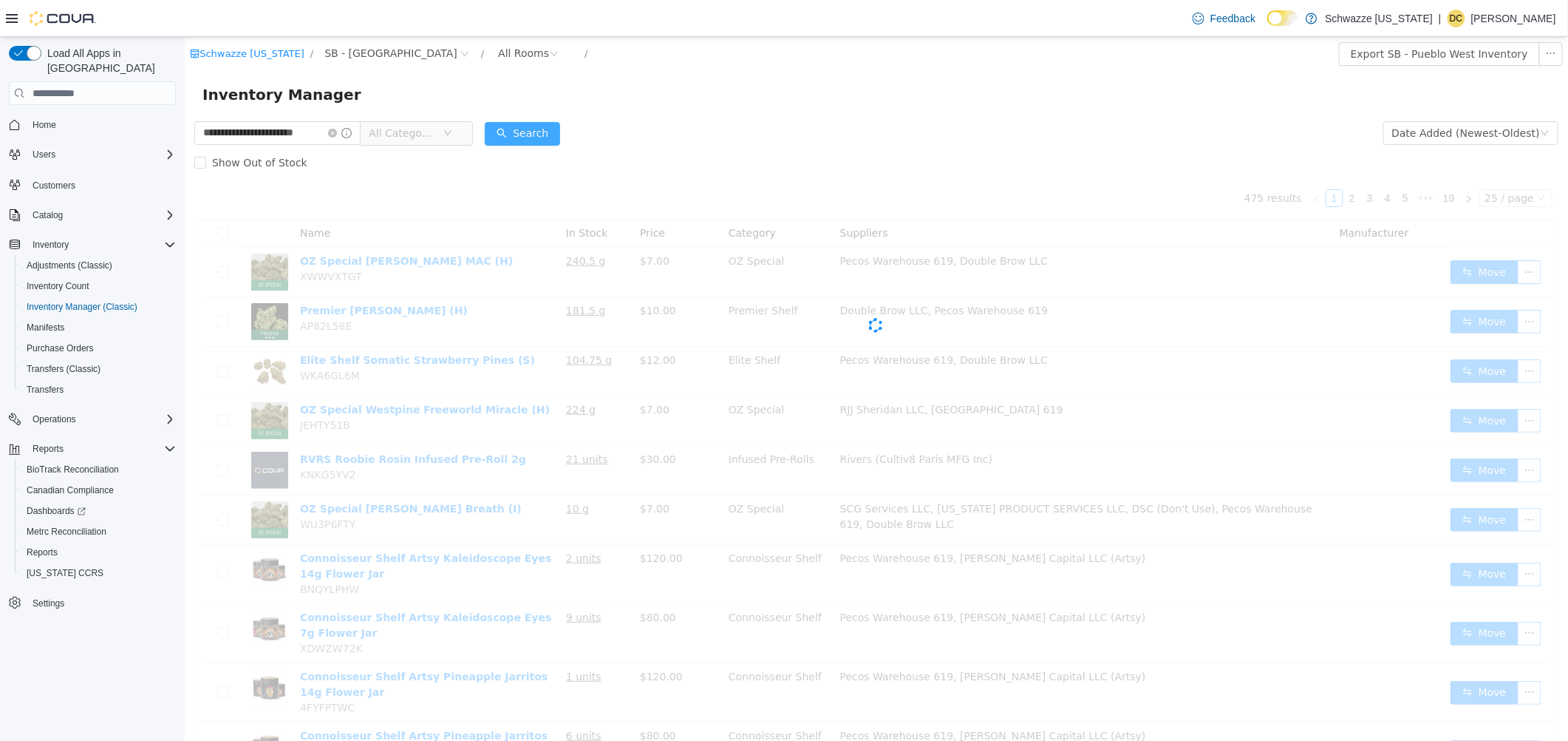
scroll to position [0, 0]
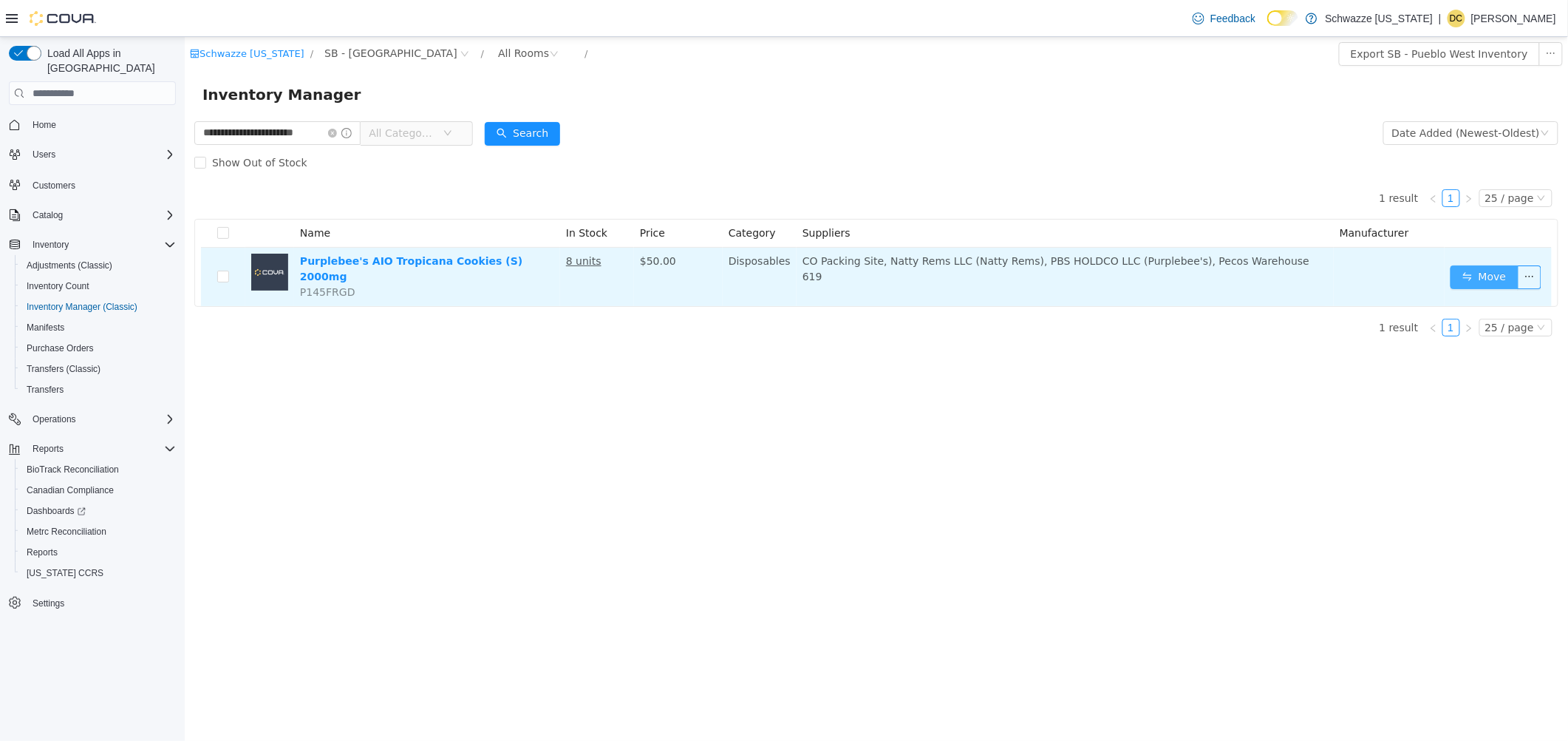
click at [1479, 280] on button "Move" at bounding box center [1483, 277] width 68 height 24
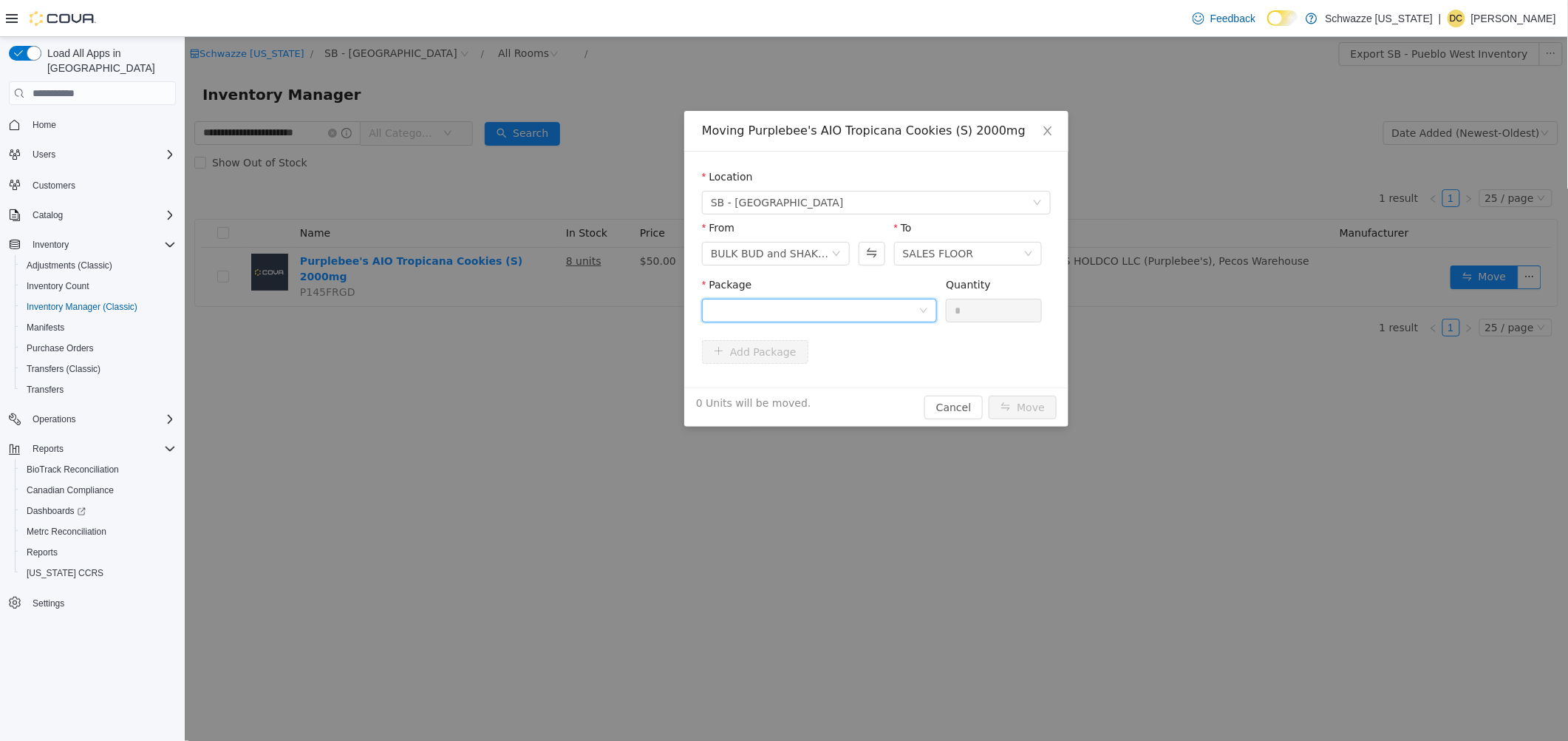
click at [849, 310] on div at bounding box center [813, 310] width 207 height 22
click at [827, 369] on strong "1A4000B0001B77A000087792" at bounding box center [798, 363] width 176 height 12
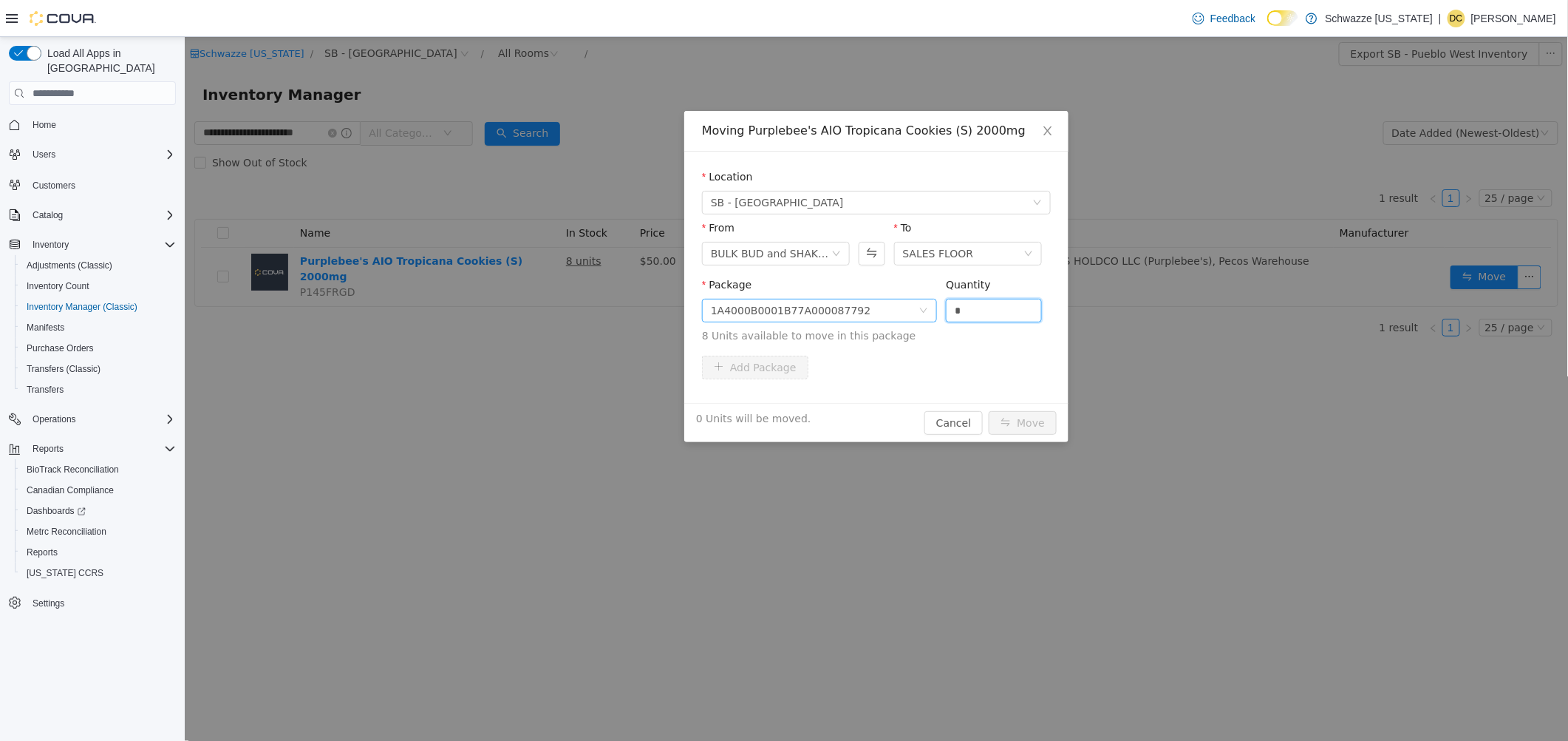
drag, startPoint x: 975, startPoint y: 307, endPoint x: 901, endPoint y: 303, distance: 74.1
click at [901, 303] on span "Package 1A4000B0001B77A000087792 Quantity * 8 Units available to move in this p…" at bounding box center [875, 312] width 349 height 65
type input "*"
click at [1006, 419] on button "Move" at bounding box center [1021, 423] width 68 height 24
